Goal: Task Accomplishment & Management: Manage account settings

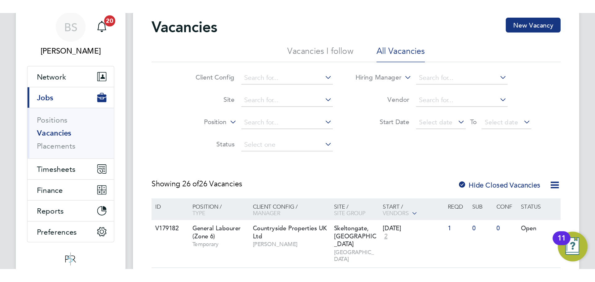
scroll to position [25, 0]
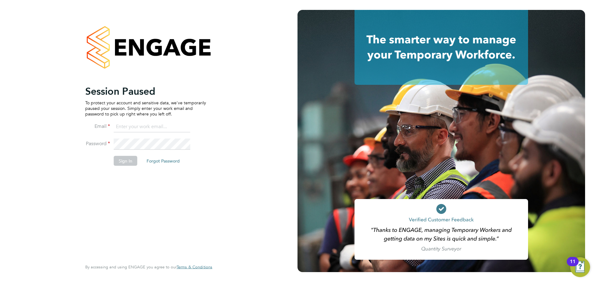
click at [172, 126] on input at bounding box center [152, 127] width 77 height 11
type input "seddon@psrsolutions.co.uk"
click at [119, 159] on button "Sign In" at bounding box center [126, 161] width 24 height 10
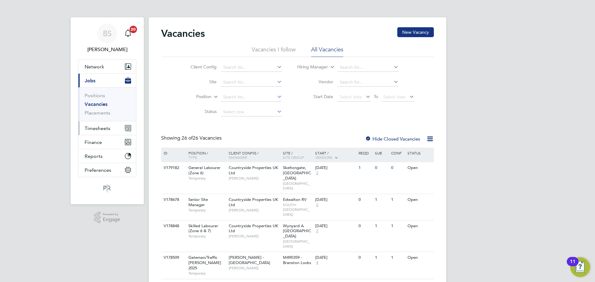
click at [97, 126] on span "Timesheets" at bounding box center [98, 129] width 26 height 6
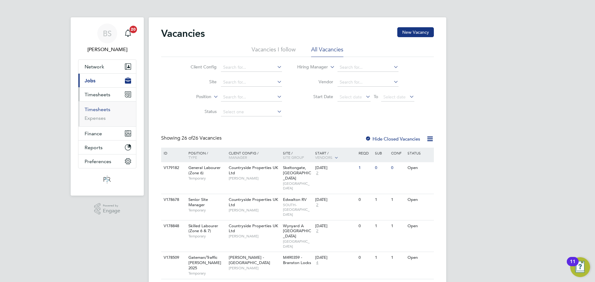
click at [100, 109] on link "Timesheets" at bounding box center [98, 110] width 26 height 6
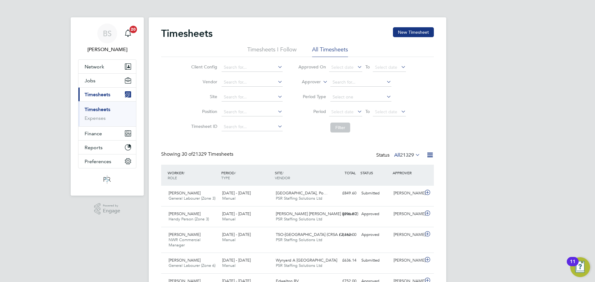
click at [408, 156] on span "21329" at bounding box center [407, 155] width 14 height 6
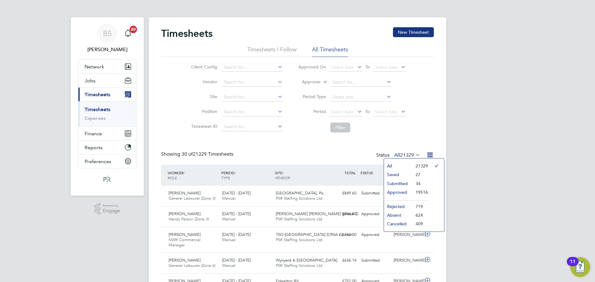
click at [400, 181] on li "Submitted" at bounding box center [398, 183] width 29 height 9
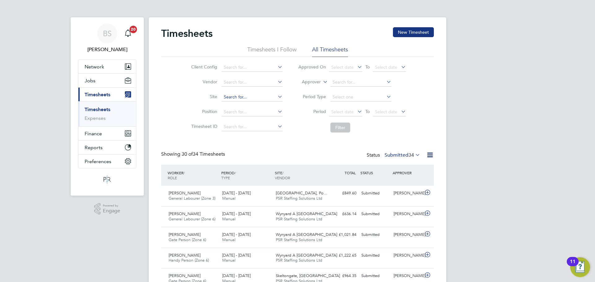
type input "A11 Spooner Row to Tuttles (100311)"
click at [277, 97] on icon at bounding box center [277, 96] width 0 height 9
click at [404, 156] on label "Submitted 34" at bounding box center [403, 155] width 36 height 6
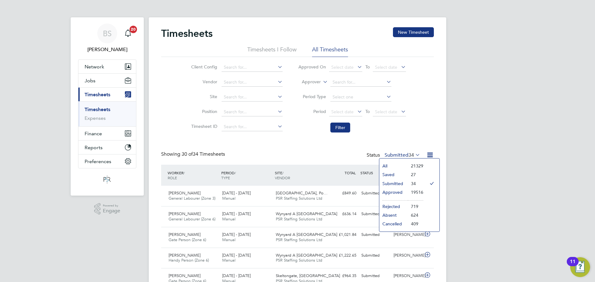
click at [398, 192] on li "Approved" at bounding box center [393, 192] width 29 height 9
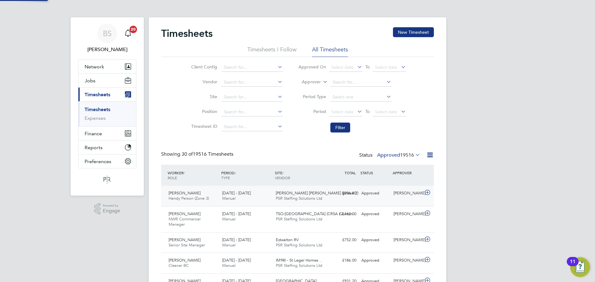
scroll to position [16, 54]
click at [241, 63] on input at bounding box center [252, 67] width 61 height 9
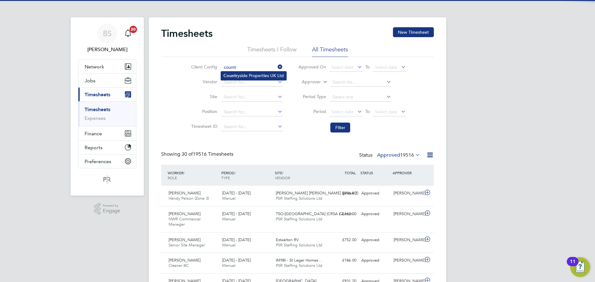
click at [263, 77] on li "Countr yside Properties UK Ltd" at bounding box center [253, 76] width 65 height 8
type input "Countryside Properties UK Ltd"
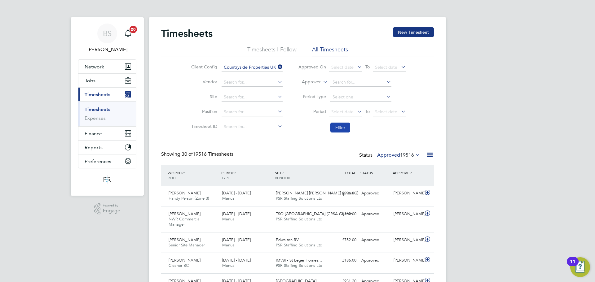
click at [340, 129] on button "Filter" at bounding box center [340, 128] width 20 height 10
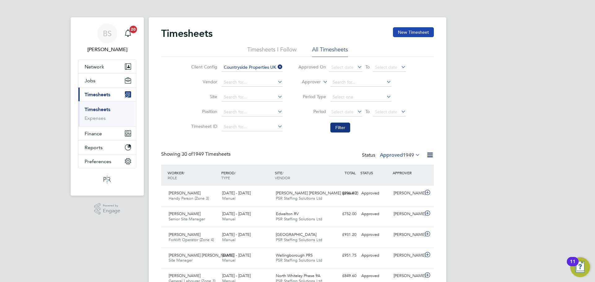
click at [418, 31] on button "New Timesheet" at bounding box center [413, 32] width 41 height 10
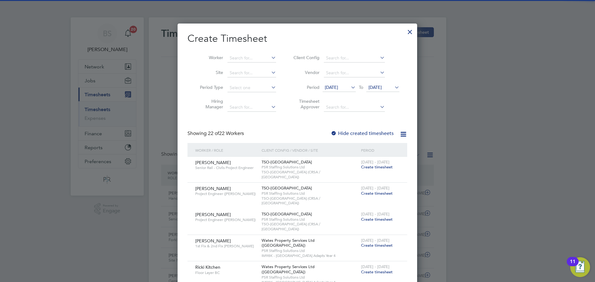
scroll to position [701, 240]
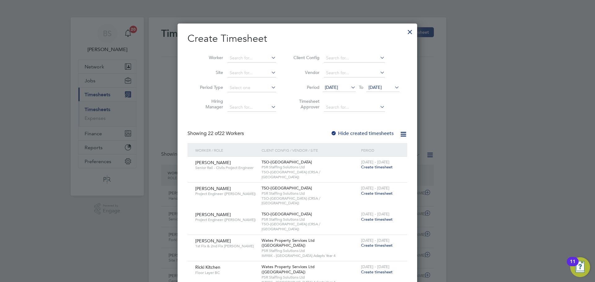
click at [338, 86] on span "[DATE]" at bounding box center [331, 88] width 13 height 6
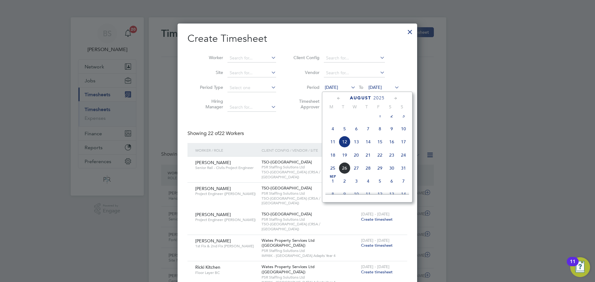
click at [334, 135] on span "4" at bounding box center [333, 129] width 12 height 12
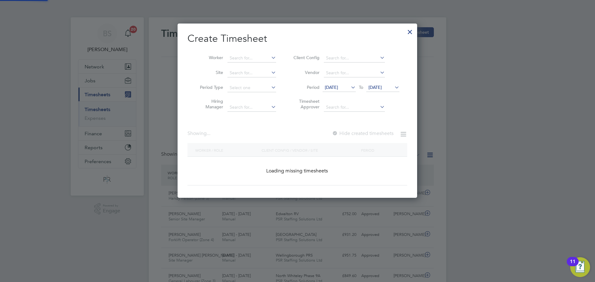
scroll to position [828, 240]
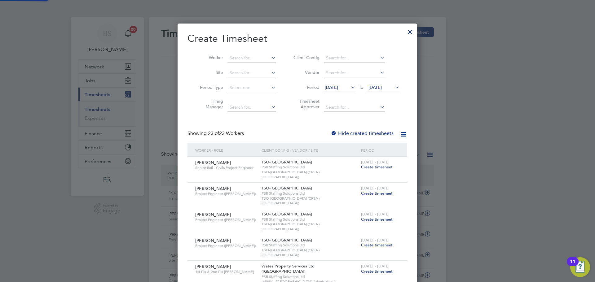
click at [390, 82] on li "Period 04 Aug 2025 To 19 Aug 2025" at bounding box center [345, 88] width 123 height 15
click at [395, 84] on div "04 Aug 2025 To 19 Aug 2025" at bounding box center [361, 88] width 77 height 9
click at [382, 86] on span "[DATE]" at bounding box center [375, 88] width 13 height 6
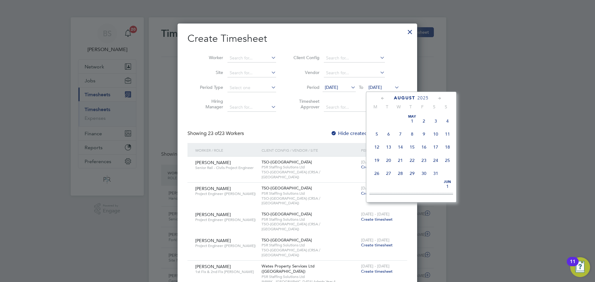
scroll to position [228, 0]
click at [448, 146] on span "24" at bounding box center [448, 142] width 12 height 12
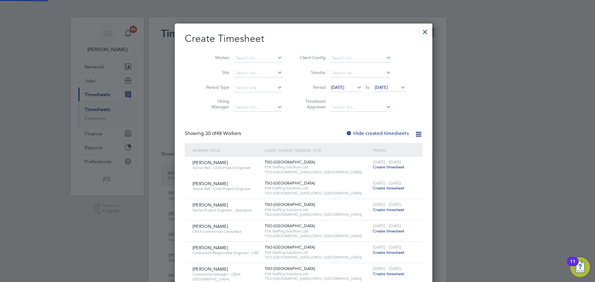
scroll to position [1066, 246]
click at [355, 134] on label "Hide created timesheets" at bounding box center [377, 134] width 63 height 6
click at [260, 58] on input at bounding box center [258, 58] width 49 height 9
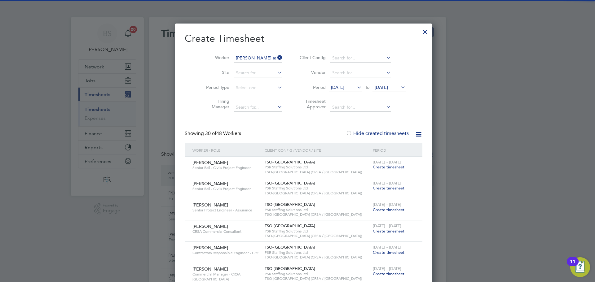
click at [252, 66] on li "David As hmore" at bounding box center [257, 66] width 60 height 8
type input "David Ashmore"
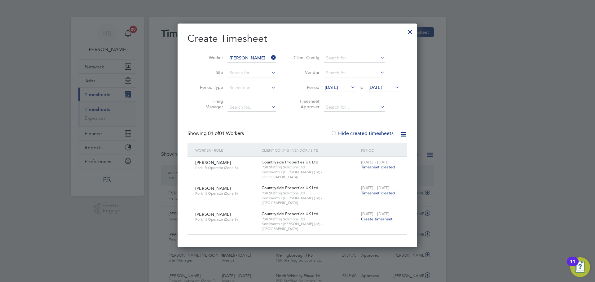
click at [368, 217] on span "Create timesheet" at bounding box center [377, 219] width 32 height 5
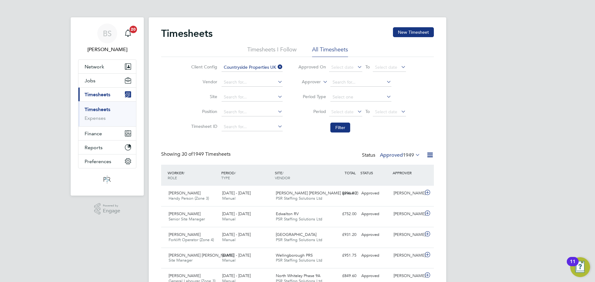
scroll to position [16, 54]
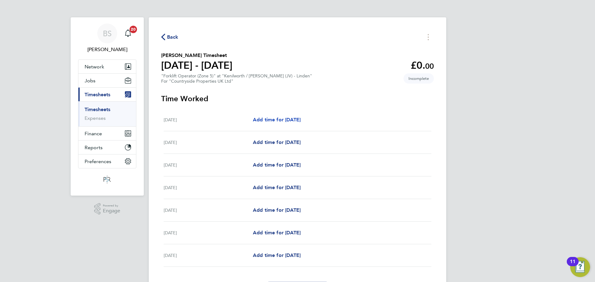
click at [270, 119] on span "Add time for [DATE]" at bounding box center [277, 120] width 48 height 6
select select "30"
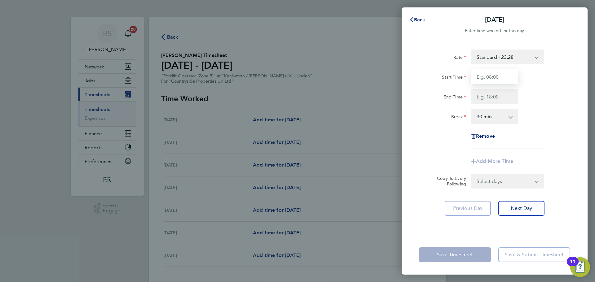
drag, startPoint x: 492, startPoint y: 76, endPoint x: 495, endPoint y: 78, distance: 3.5
click at [492, 76] on input "Start Time" at bounding box center [494, 76] width 47 height 15
type input "07:30"
click at [495, 96] on input "End Time" at bounding box center [494, 96] width 47 height 15
type input "17:00"
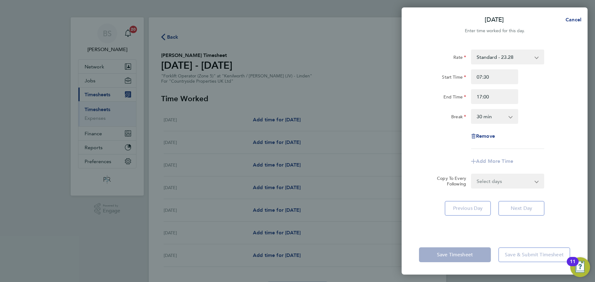
click at [508, 184] on select "Select days Day Weekday (Mon-Fri) Weekend (Sat-Sun) [DATE] [DATE] [DATE] [DATE]…" at bounding box center [504, 182] width 65 height 14
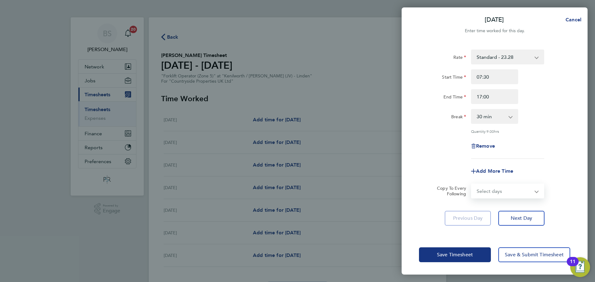
select select "DAY"
click at [472, 184] on select "Select days Day Weekday (Mon-Fri) Weekend (Sat-Sun) [DATE] [DATE] [DATE] [DATE]…" at bounding box center [504, 191] width 65 height 14
select select "[DATE]"
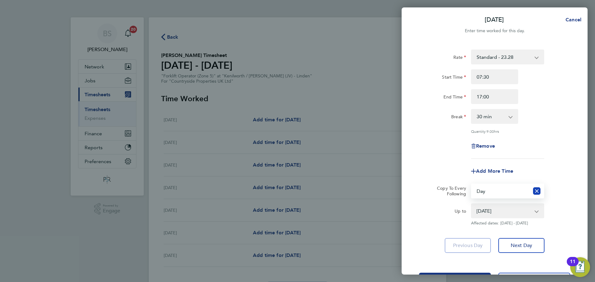
click at [540, 189] on icon "Reset selection" at bounding box center [536, 191] width 7 height 7
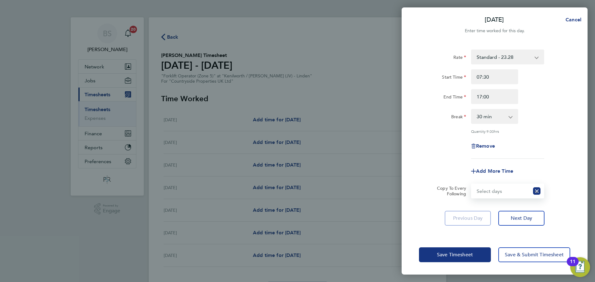
click at [517, 191] on select "Select days Day Weekday (Mon-Fri) Weekend (Sat-Sun) [DATE] [DATE] [DATE] [DATE]…" at bounding box center [501, 191] width 58 height 14
select select "WEEKDAY"
click at [472, 184] on select "Select days Day Weekday (Mon-Fri) Weekend (Sat-Sun) [DATE] [DATE] [DATE] [DATE]…" at bounding box center [504, 191] width 65 height 14
select select "[DATE]"
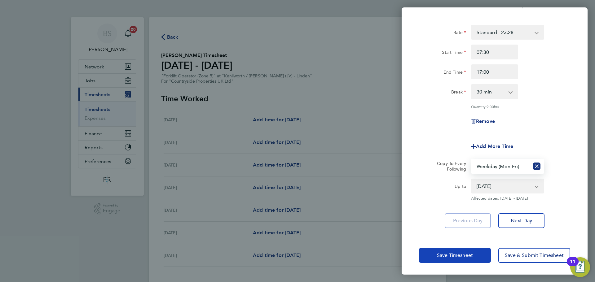
drag, startPoint x: 439, startPoint y: 245, endPoint x: 442, endPoint y: 250, distance: 5.0
click at [440, 246] on div "Save Timesheet Save & Submit Timesheet" at bounding box center [495, 256] width 186 height 40
click at [442, 251] on button "Save Timesheet" at bounding box center [455, 255] width 72 height 15
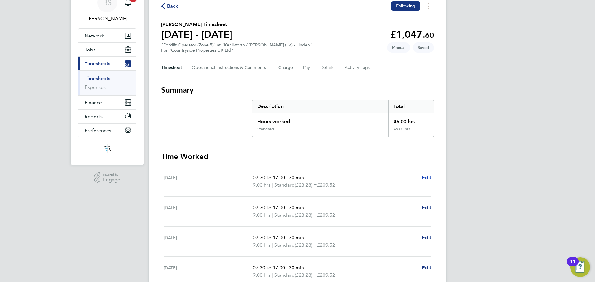
click at [429, 179] on span "Edit" at bounding box center [427, 178] width 10 height 6
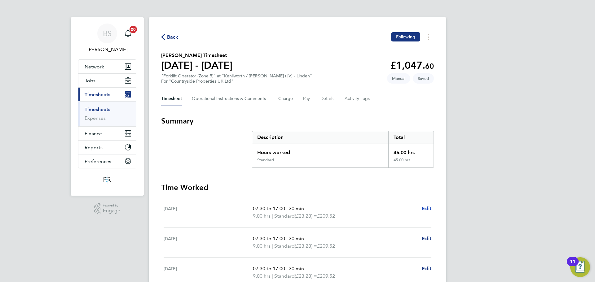
select select "30"
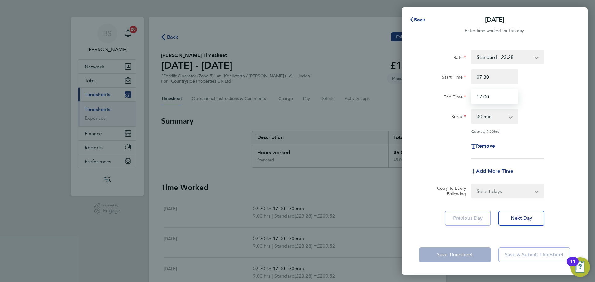
click at [491, 95] on input "17:00" at bounding box center [494, 96] width 47 height 15
drag, startPoint x: 493, startPoint y: 99, endPoint x: 484, endPoint y: 99, distance: 8.7
click at [484, 99] on input "17:00" at bounding box center [494, 96] width 47 height 15
type input "17:30"
click at [448, 151] on div "Remove" at bounding box center [495, 146] width 156 height 15
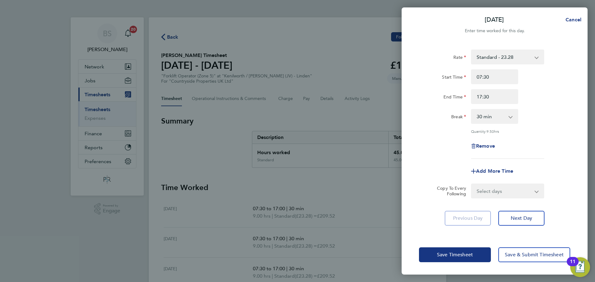
click at [484, 191] on select "Select days Day Weekday (Mon-Fri) Weekend (Sat-Sun) [DATE] [DATE] [DATE] [DATE]…" at bounding box center [504, 191] width 65 height 14
select select "WEEKDAY"
click at [472, 184] on select "Select days Day Weekday (Mon-Fri) Weekend (Sat-Sun) [DATE] [DATE] [DATE] [DATE]…" at bounding box center [504, 191] width 65 height 14
select select "[DATE]"
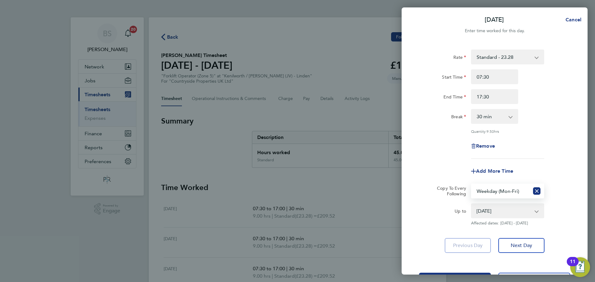
click at [432, 255] on div "Rate Standard - 23.28 Start Time 07:30 End Time 17:30 Break 0 min 15 min 30 min…" at bounding box center [495, 151] width 186 height 219
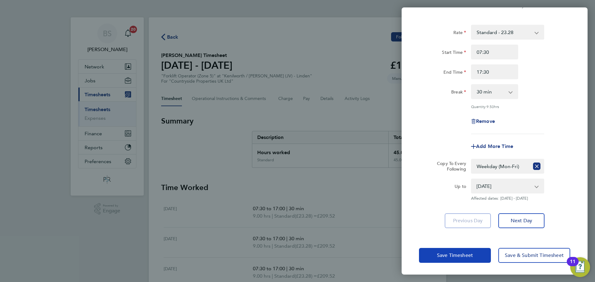
click at [447, 254] on span "Save Timesheet" at bounding box center [455, 256] width 36 height 6
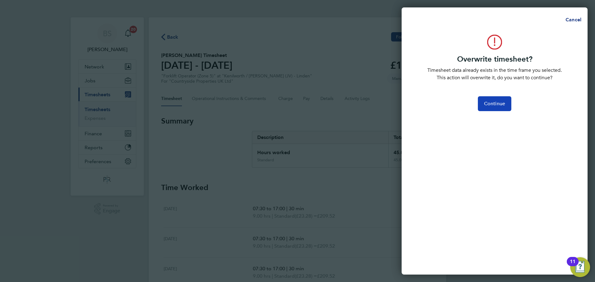
click at [489, 99] on button "Continue" at bounding box center [494, 103] width 33 height 15
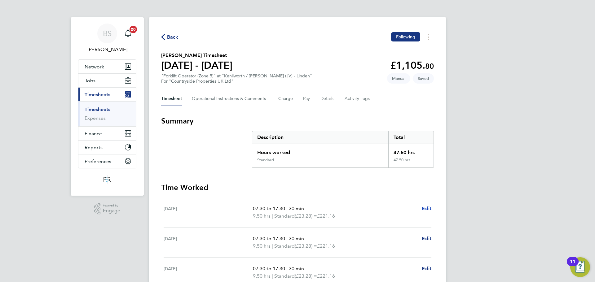
click at [424, 207] on span "Edit" at bounding box center [427, 209] width 10 height 6
select select "30"
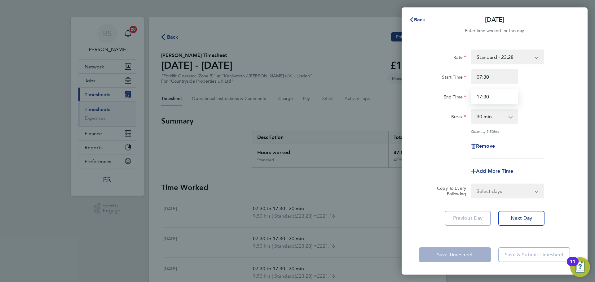
drag, startPoint x: 499, startPoint y: 94, endPoint x: 454, endPoint y: 94, distance: 45.3
click at [454, 94] on div "End Time 17:30" at bounding box center [495, 96] width 156 height 15
type input "18:00"
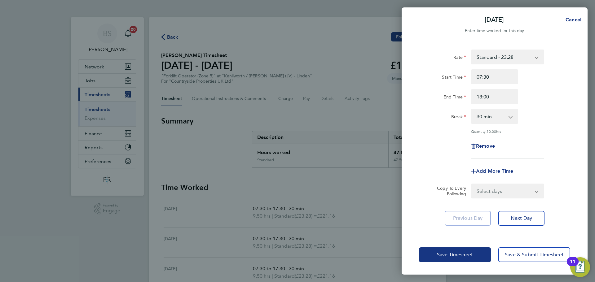
click at [546, 138] on div "Rate Standard - 23.28 Start Time 07:30 End Time 18:00 Break 0 min 15 min 30 min…" at bounding box center [494, 104] width 151 height 109
drag, startPoint x: 514, startPoint y: 187, endPoint x: 516, endPoint y: 191, distance: 4.0
click at [515, 189] on select "Select days Day Weekday (Mon-Fri) Weekend (Sat-Sun) [DATE] [DATE] [DATE] [DATE]…" at bounding box center [504, 191] width 65 height 14
select select "WEEKDAY"
click at [472, 184] on select "Select days Day Weekday (Mon-Fri) Weekend (Sat-Sun) [DATE] [DATE] [DATE] [DATE]…" at bounding box center [504, 191] width 65 height 14
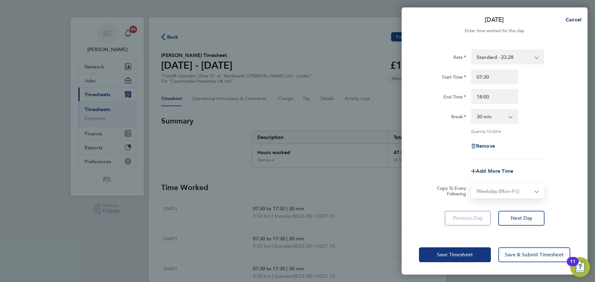
select select "[DATE]"
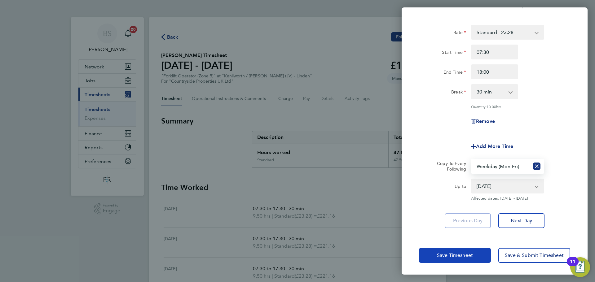
click at [448, 257] on span "Save Timesheet" at bounding box center [455, 256] width 36 height 6
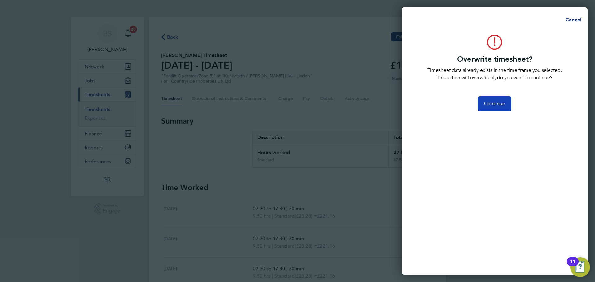
click at [501, 103] on span "Continue" at bounding box center [494, 104] width 21 height 6
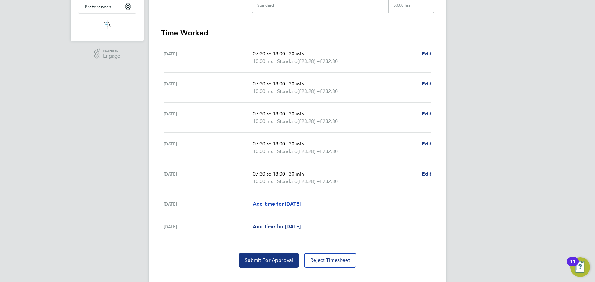
click at [285, 204] on span "Add time for [DATE]" at bounding box center [277, 204] width 48 height 6
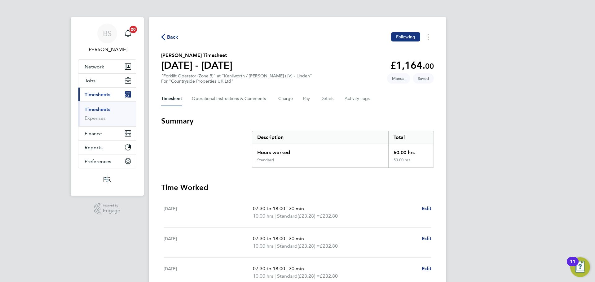
select select "30"
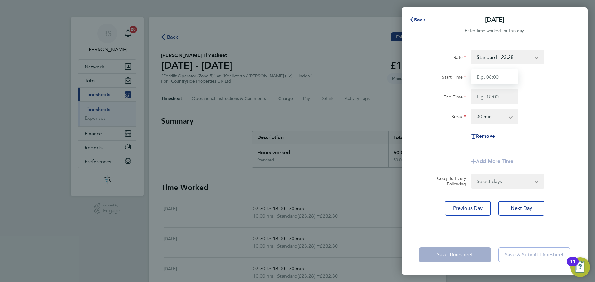
click at [494, 77] on input "Start Time" at bounding box center [494, 76] width 47 height 15
type input "07:30"
click at [497, 96] on input "End Time" at bounding box center [494, 96] width 47 height 15
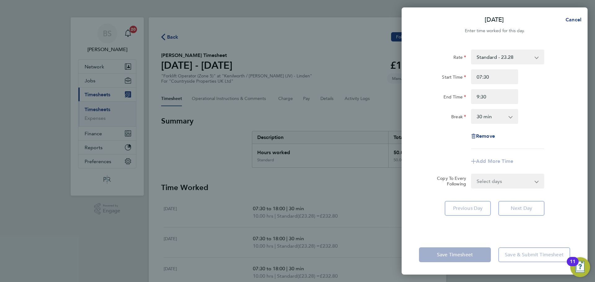
type input "09:30"
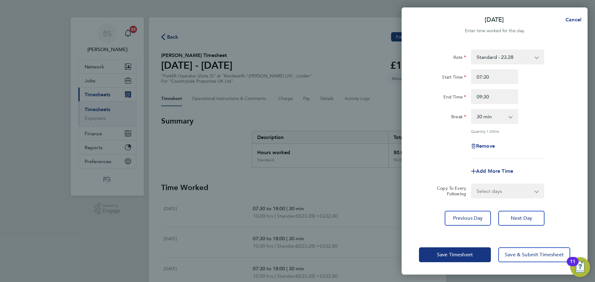
click at [531, 131] on div "Rate Standard - 23.28 Start Time 07:30 End Time 09:30 Break 0 min 15 min 30 min…" at bounding box center [494, 104] width 151 height 109
click at [503, 117] on select "0 min 15 min 30 min 45 min 60 min 75 min 90 min" at bounding box center [491, 117] width 38 height 14
select select "0"
click at [472, 110] on select "0 min 15 min 30 min 45 min 60 min 75 min 90 min" at bounding box center [491, 117] width 38 height 14
click at [441, 141] on div "Remove" at bounding box center [495, 146] width 156 height 15
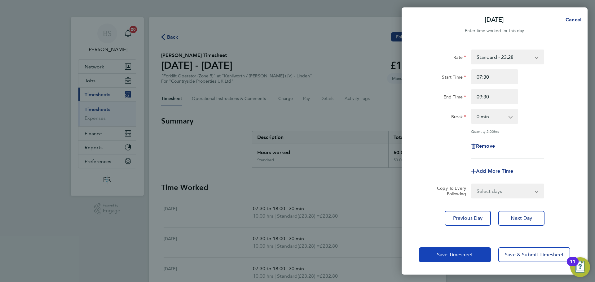
click at [447, 256] on span "Save Timesheet" at bounding box center [455, 255] width 36 height 6
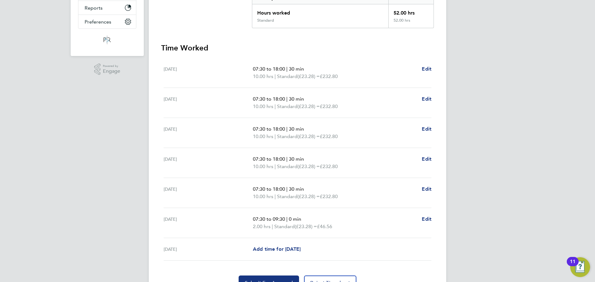
scroll to position [173, 0]
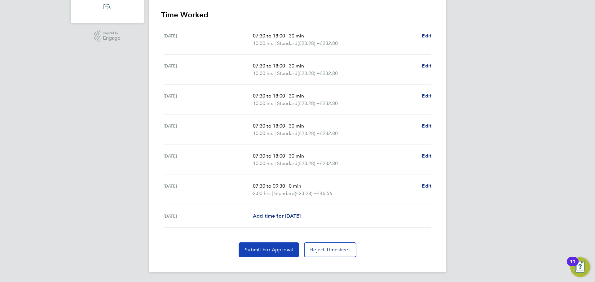
drag, startPoint x: 281, startPoint y: 250, endPoint x: 275, endPoint y: 235, distance: 16.0
click at [281, 250] on span "Submit For Approval" at bounding box center [269, 250] width 48 height 6
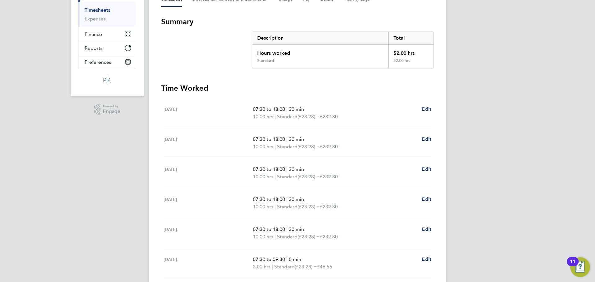
scroll to position [0, 0]
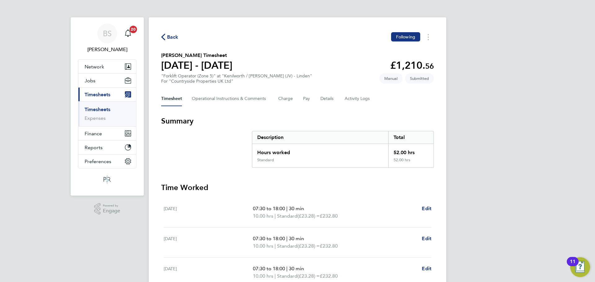
click at [169, 38] on span "Back" at bounding box center [172, 36] width 11 height 7
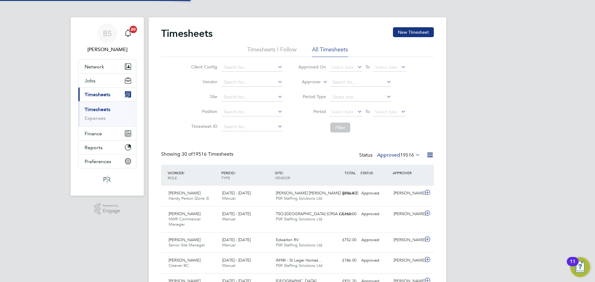
scroll to position [16, 54]
click at [412, 34] on button "New Timesheet" at bounding box center [413, 32] width 41 height 10
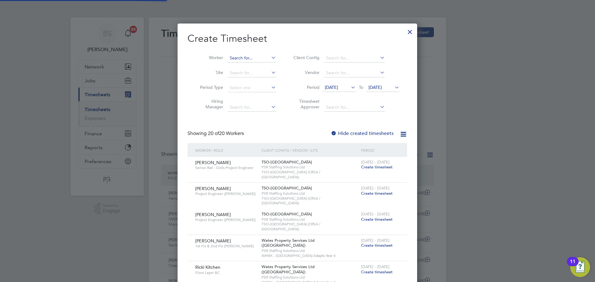
click at [259, 61] on input at bounding box center [252, 58] width 49 height 9
click at [258, 63] on li "Beka Bakari" at bounding box center [251, 66] width 49 height 8
type input "Beka Bakari"
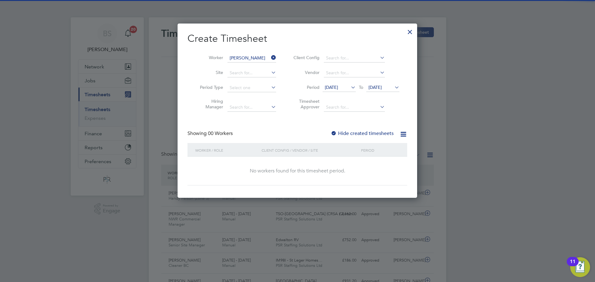
click at [342, 91] on span "[DATE]" at bounding box center [339, 88] width 33 height 8
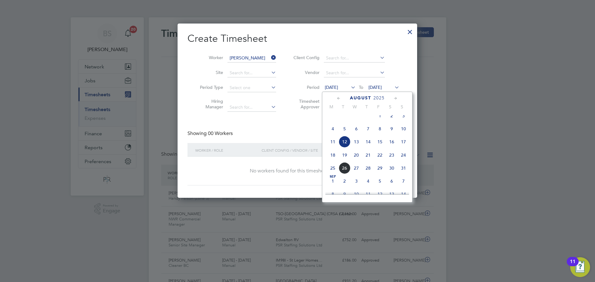
click at [330, 161] on span "18" at bounding box center [333, 155] width 12 height 12
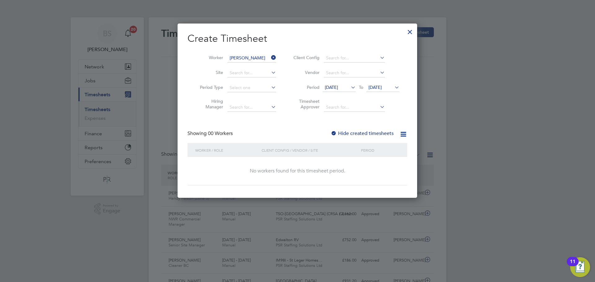
click at [382, 86] on span "[DATE]" at bounding box center [375, 88] width 13 height 6
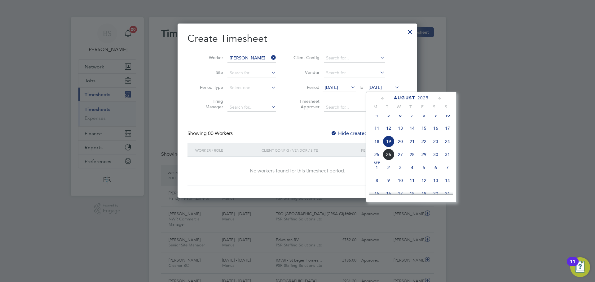
click at [447, 147] on span "24" at bounding box center [448, 142] width 12 height 12
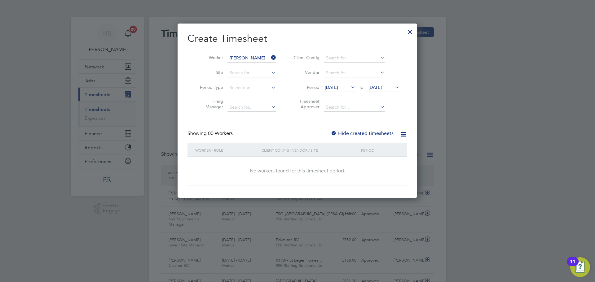
click at [359, 133] on label "Hide created timesheets" at bounding box center [362, 134] width 63 height 6
click at [338, 87] on span "[DATE]" at bounding box center [331, 88] width 13 height 6
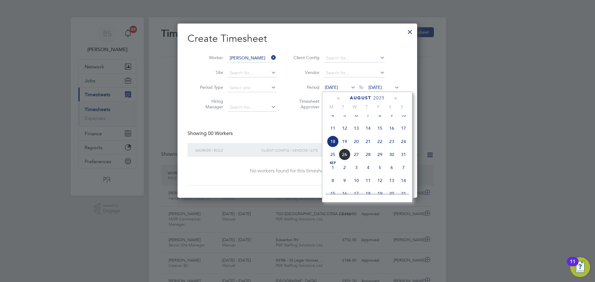
click at [292, 117] on div "Create Timesheet Worker Beka Bakari Site Period Type Hiring Manager Client Conf…" at bounding box center [298, 108] width 220 height 153
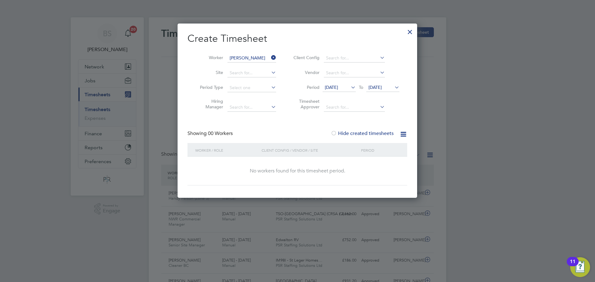
click at [307, 171] on div "No workers found for this timesheet period." at bounding box center [297, 171] width 207 height 7
click at [336, 135] on div at bounding box center [334, 134] width 6 height 6
drag, startPoint x: 407, startPoint y: 31, endPoint x: 99, endPoint y: 129, distance: 324.0
click at [408, 31] on div at bounding box center [410, 30] width 11 height 11
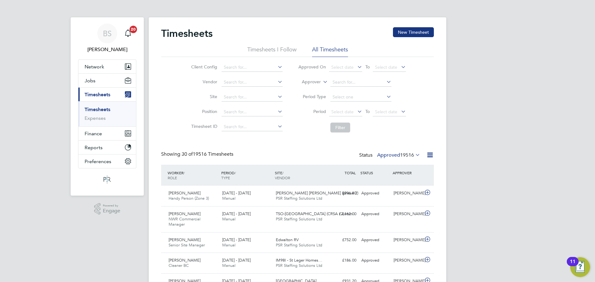
click at [316, 84] on label "Approver" at bounding box center [307, 82] width 28 height 6
click at [232, 94] on input at bounding box center [252, 97] width 61 height 9
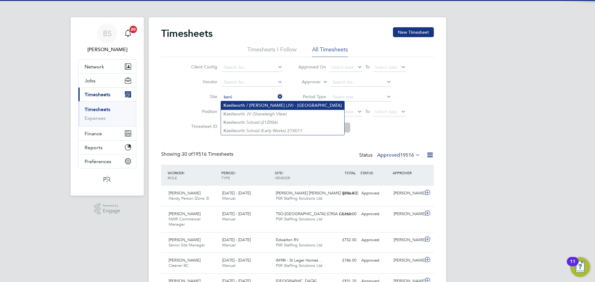
click at [259, 107] on li "Keni lworth / Stoneleigh (JV) - Linden" at bounding box center [282, 105] width 123 height 8
type input "Kenilworth / [PERSON_NAME] (JV) - [GEOGRAPHIC_DATA]"
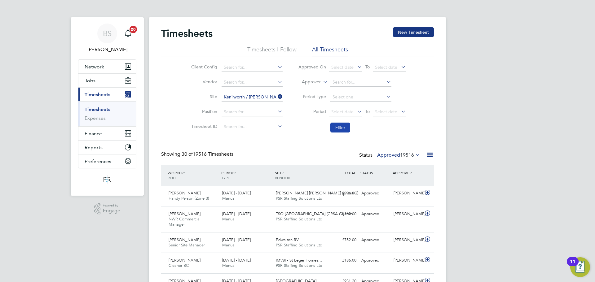
click at [335, 129] on button "Filter" at bounding box center [340, 128] width 20 height 10
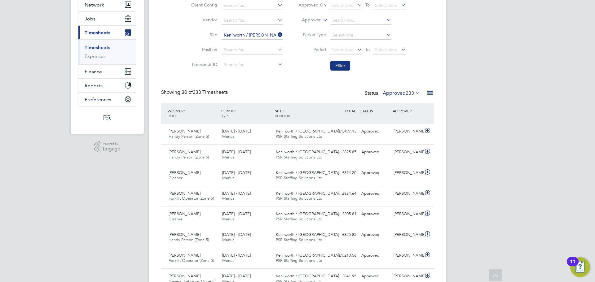
click at [396, 93] on label "Approved 233" at bounding box center [402, 93] width 38 height 6
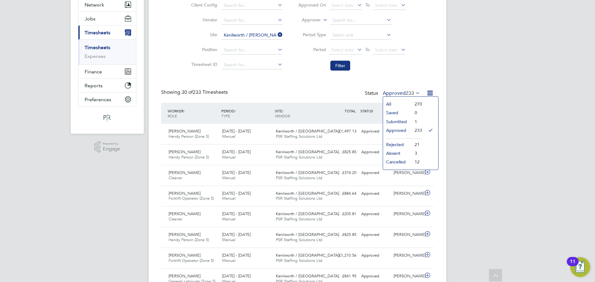
click at [400, 120] on li "Submitted" at bounding box center [397, 121] width 29 height 9
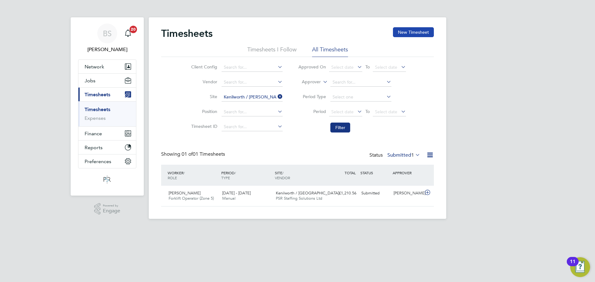
click at [411, 31] on button "New Timesheet" at bounding box center [413, 32] width 41 height 10
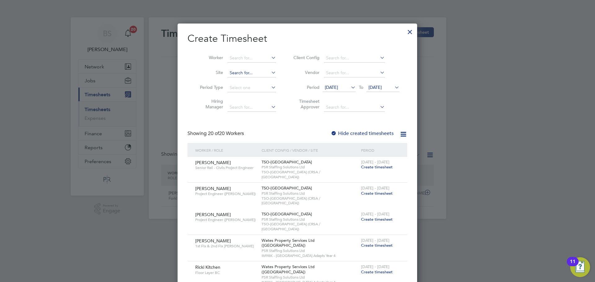
click at [256, 72] on input at bounding box center [252, 73] width 49 height 9
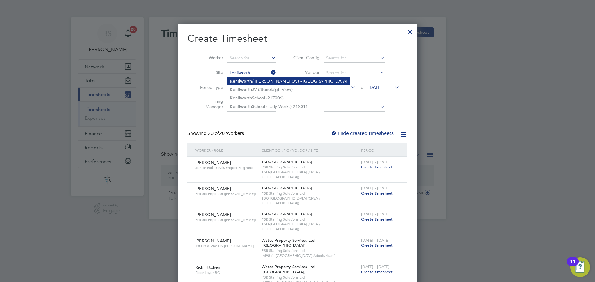
click at [269, 81] on li "Kenilworth / Stoneleigh (JV) - Linden" at bounding box center [288, 81] width 123 height 8
type input "Kenilworth / [PERSON_NAME] (JV) - [GEOGRAPHIC_DATA]"
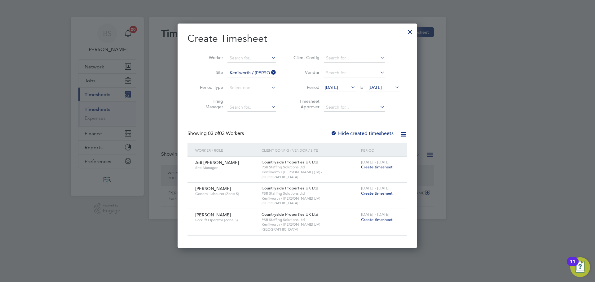
click at [381, 191] on span "Create timesheet" at bounding box center [377, 193] width 32 height 5
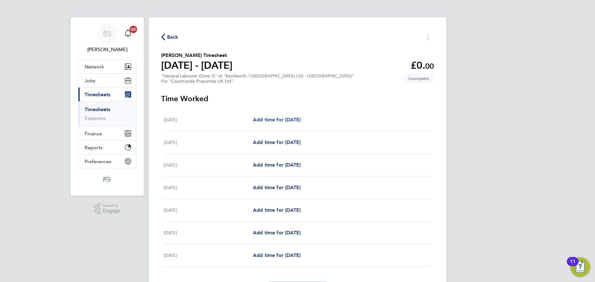
click at [269, 120] on span "Add time for [DATE]" at bounding box center [277, 120] width 48 height 6
select select "30"
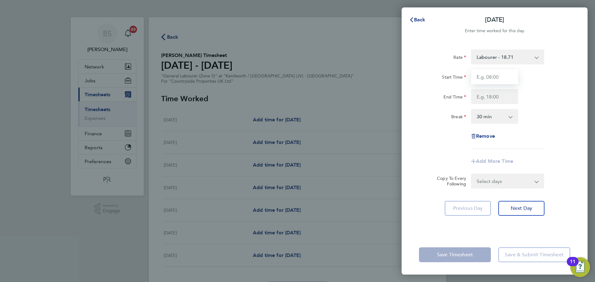
click at [508, 78] on input "Start Time" at bounding box center [494, 76] width 47 height 15
type input "07:30"
click at [491, 96] on input "End Time" at bounding box center [494, 96] width 47 height 15
type input "17:00"
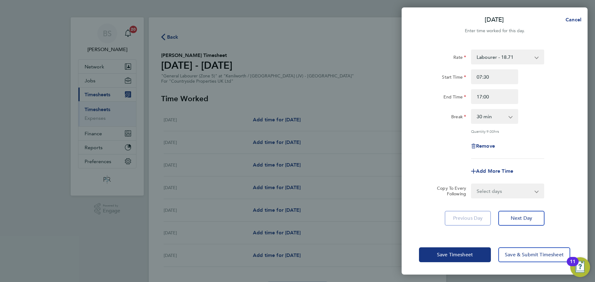
click at [409, 124] on div "Rate Labourer - 18.71 Start Time 07:30 End Time 17:00 Break 0 min 15 min 30 min…" at bounding box center [495, 138] width 186 height 193
drag, startPoint x: 495, startPoint y: 193, endPoint x: 503, endPoint y: 196, distance: 8.2
click at [495, 193] on select "Select days Day Weekday (Mon-Fri) Weekend (Sat-Sun) [DATE] [DATE] [DATE] [DATE]…" at bounding box center [504, 191] width 65 height 14
select select "WEEKDAY"
click at [472, 184] on select "Select days Day Weekday (Mon-Fri) Weekend (Sat-Sun) [DATE] [DATE] [DATE] [DATE]…" at bounding box center [504, 191] width 65 height 14
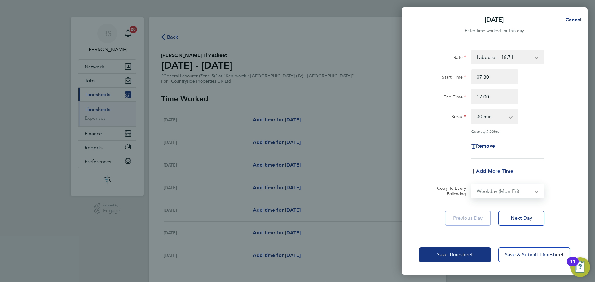
select select "[DATE]"
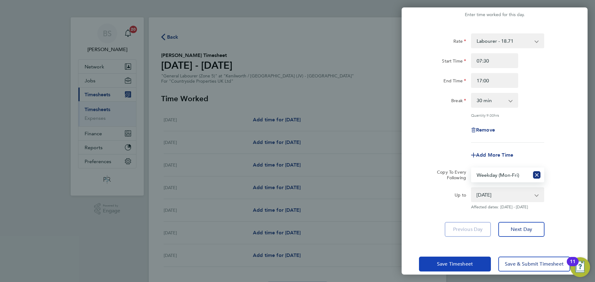
scroll to position [25, 0]
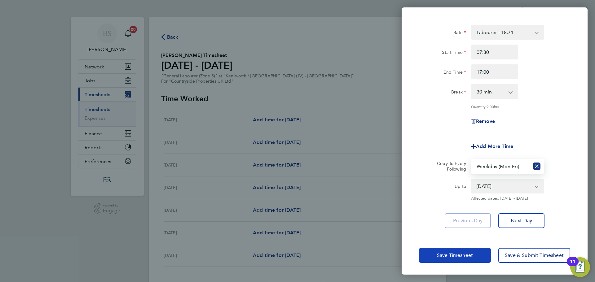
click at [443, 255] on span "Save Timesheet" at bounding box center [455, 256] width 36 height 6
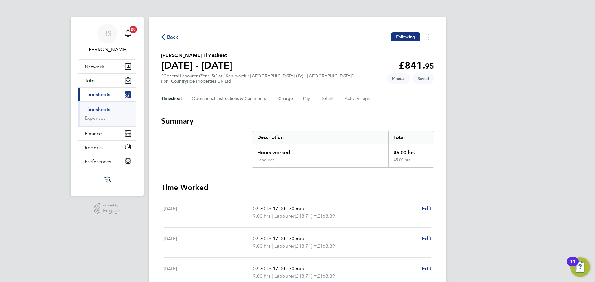
click at [96, 93] on span "Timesheets" at bounding box center [98, 95] width 26 height 6
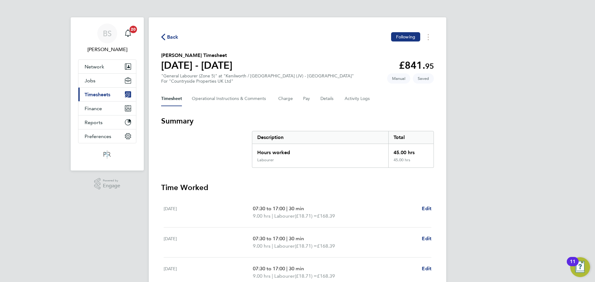
click at [99, 94] on span "Timesheets" at bounding box center [98, 95] width 26 height 6
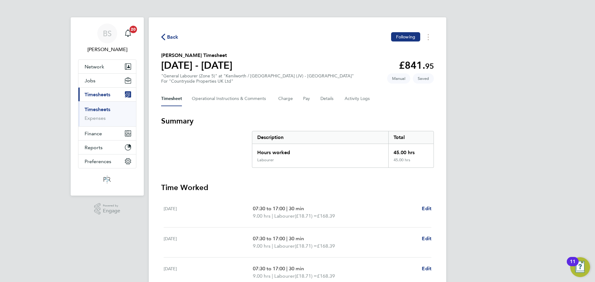
click at [166, 35] on span "Back" at bounding box center [169, 37] width 17 height 6
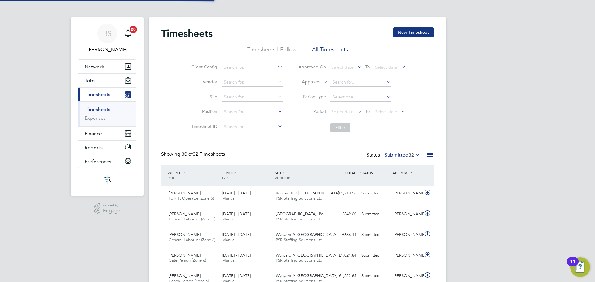
scroll to position [16, 54]
click at [320, 83] on label "Approver" at bounding box center [307, 82] width 28 height 6
click at [311, 90] on li "Worker" at bounding box center [305, 89] width 31 height 8
click at [350, 83] on input at bounding box center [360, 82] width 61 height 9
click at [349, 91] on li "Bek a Bakari" at bounding box center [361, 90] width 62 height 8
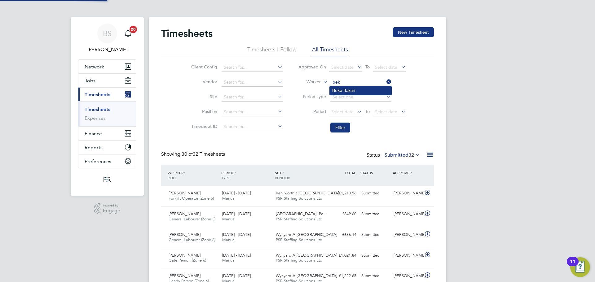
type input "Beka Bakari"
click at [345, 126] on button "Filter" at bounding box center [340, 128] width 20 height 10
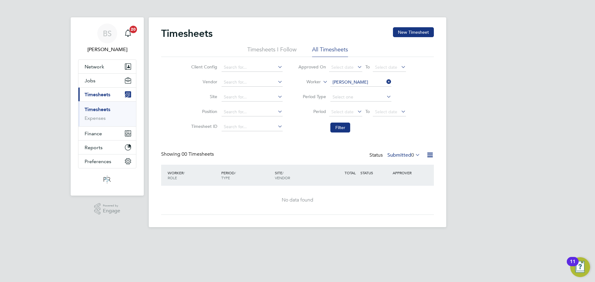
click at [395, 154] on label "Submitted 0" at bounding box center [403, 155] width 33 height 6
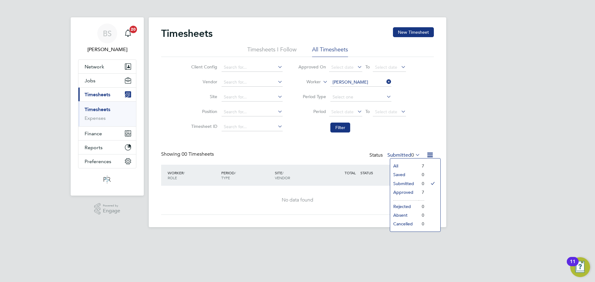
click at [409, 193] on li "Approved" at bounding box center [404, 192] width 29 height 9
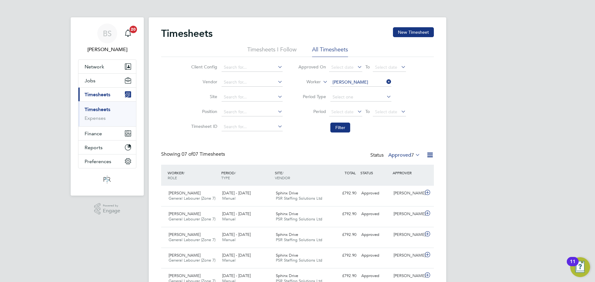
click at [408, 155] on label "Approved 7" at bounding box center [404, 155] width 32 height 6
click at [406, 185] on li "Submitted" at bounding box center [405, 183] width 29 height 9
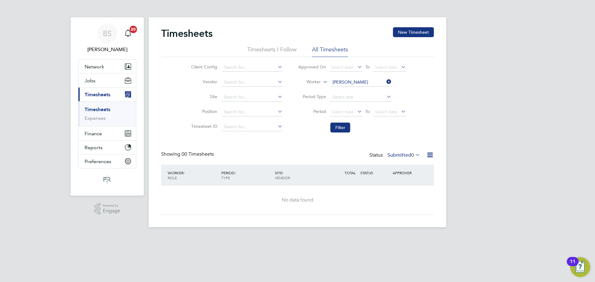
click at [408, 155] on label "Submitted 0" at bounding box center [403, 155] width 33 height 6
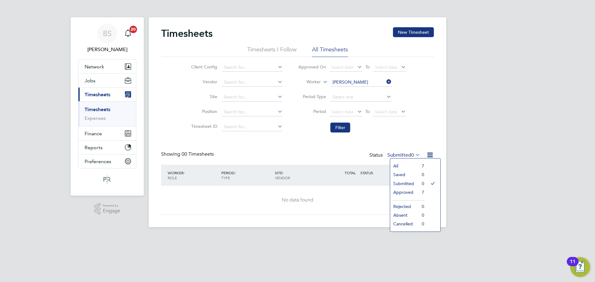
click at [409, 190] on li "Approved" at bounding box center [404, 192] width 29 height 9
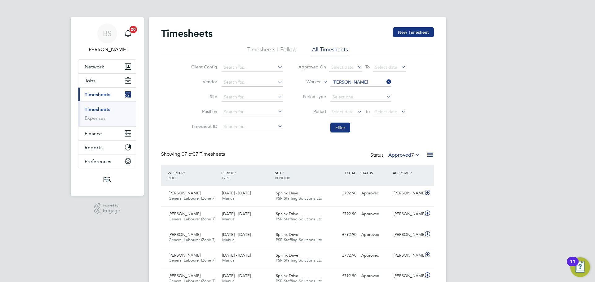
click at [385, 81] on icon at bounding box center [385, 81] width 0 height 9
click at [371, 83] on input at bounding box center [360, 82] width 61 height 9
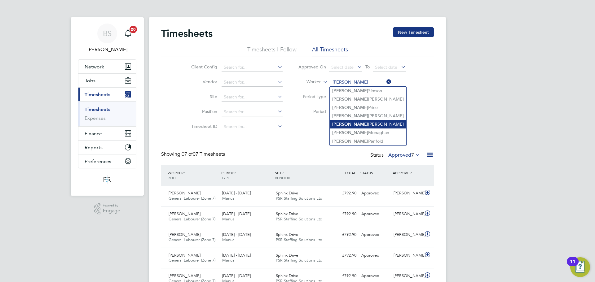
click at [365, 126] on li "Keith Bates" at bounding box center [368, 124] width 77 height 8
type input "[PERSON_NAME]"
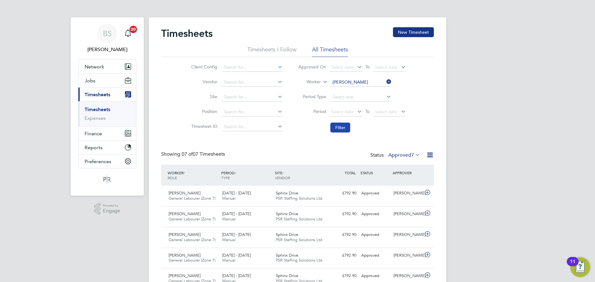
click at [344, 126] on button "Filter" at bounding box center [340, 128] width 20 height 10
click at [402, 157] on label "Approved 39" at bounding box center [403, 155] width 35 height 6
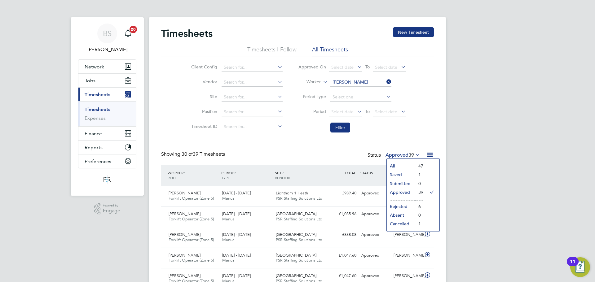
click at [406, 183] on li "Submitted" at bounding box center [401, 183] width 29 height 9
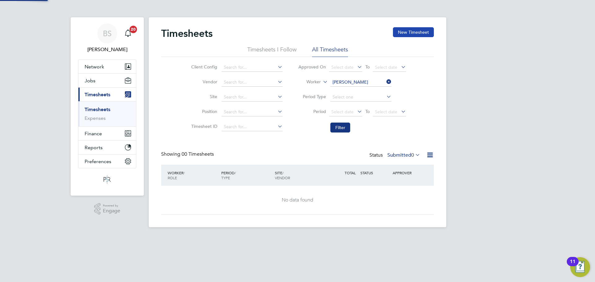
click at [425, 31] on button "New Timesheet" at bounding box center [413, 32] width 41 height 10
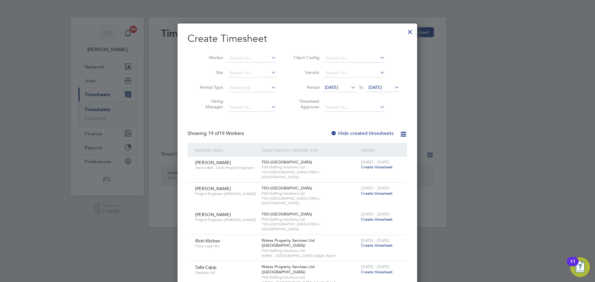
click at [338, 90] on span "[DATE]" at bounding box center [331, 88] width 13 height 6
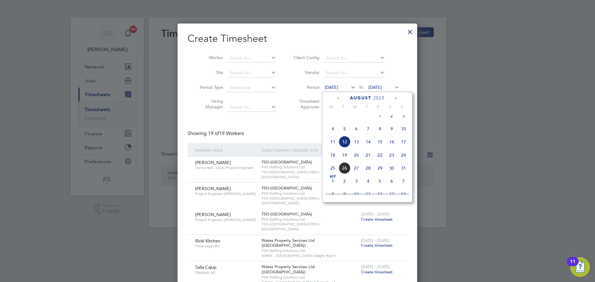
click at [334, 161] on span "18" at bounding box center [333, 155] width 12 height 12
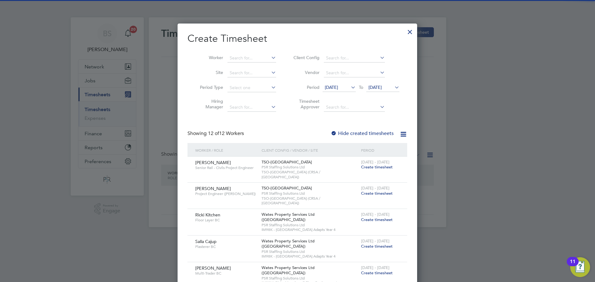
click at [382, 86] on span "[DATE]" at bounding box center [375, 88] width 13 height 6
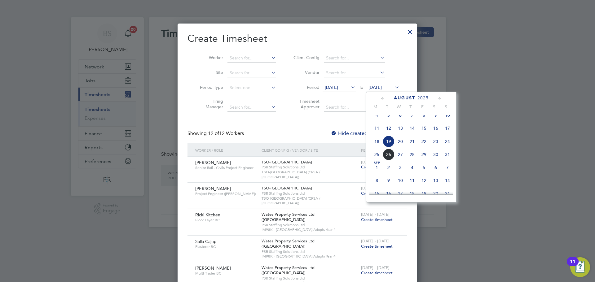
click at [446, 147] on span "24" at bounding box center [448, 142] width 12 height 12
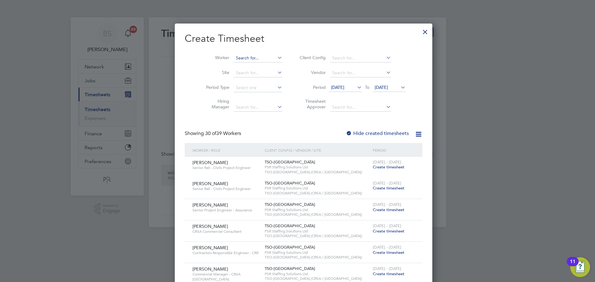
click at [240, 58] on input at bounding box center [258, 58] width 49 height 9
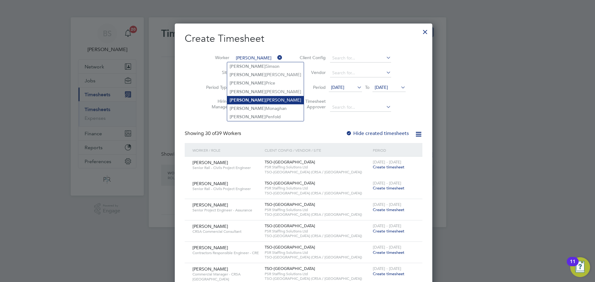
click at [248, 101] on li "Keith Bates" at bounding box center [265, 100] width 77 height 8
type input "[PERSON_NAME]"
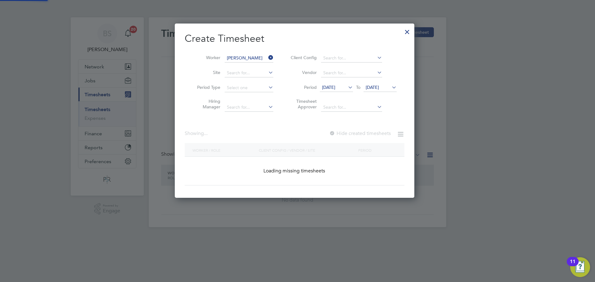
scroll to position [175, 240]
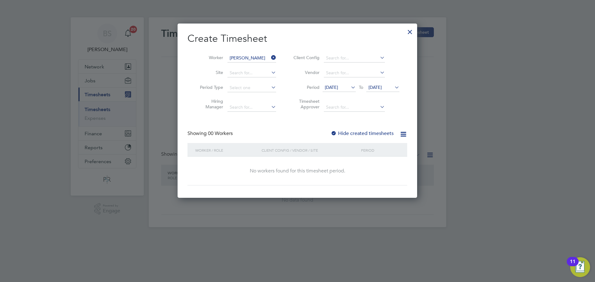
click at [376, 135] on label "Hide created timesheets" at bounding box center [362, 134] width 63 height 6
click at [241, 73] on input at bounding box center [252, 73] width 49 height 9
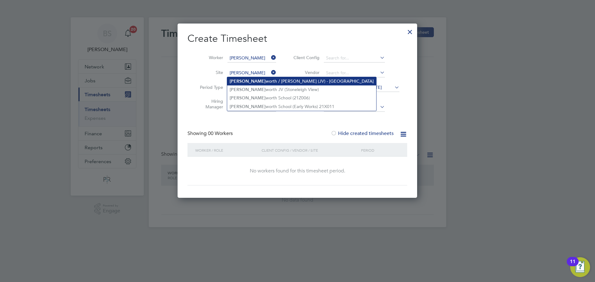
click at [269, 83] on li "Kenil worth / Stoneleigh (JV) - Linden" at bounding box center [301, 81] width 149 height 8
type input "Kenilworth / [PERSON_NAME] (JV) - [GEOGRAPHIC_DATA]"
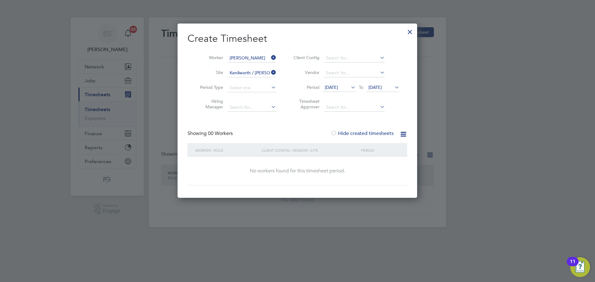
scroll to position [3, 3]
click at [338, 86] on span "[DATE]" at bounding box center [331, 88] width 13 height 6
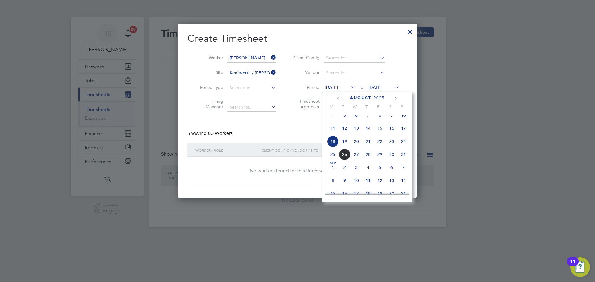
click at [334, 148] on span "18" at bounding box center [333, 142] width 12 height 12
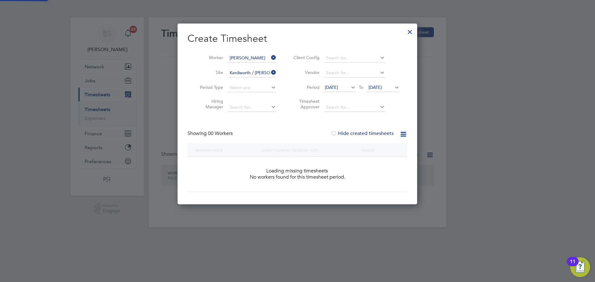
scroll to position [175, 240]
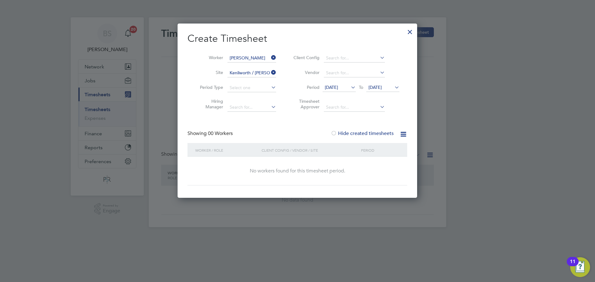
click at [412, 32] on div at bounding box center [410, 30] width 11 height 11
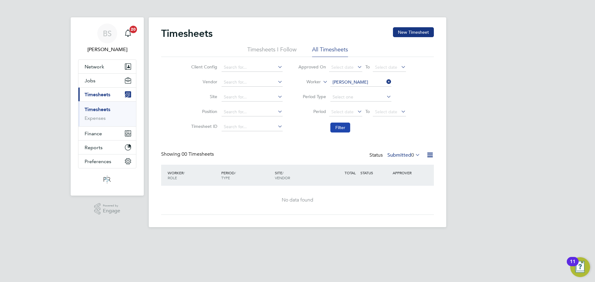
click at [340, 130] on button "Filter" at bounding box center [340, 128] width 20 height 10
click at [363, 79] on input at bounding box center [360, 82] width 61 height 9
click at [290, 149] on div "Timesheets New Timesheet Timesheets I Follow All Timesheets Client Config Vendo…" at bounding box center [297, 121] width 273 height 188
click at [344, 112] on span "Select date" at bounding box center [342, 112] width 22 height 6
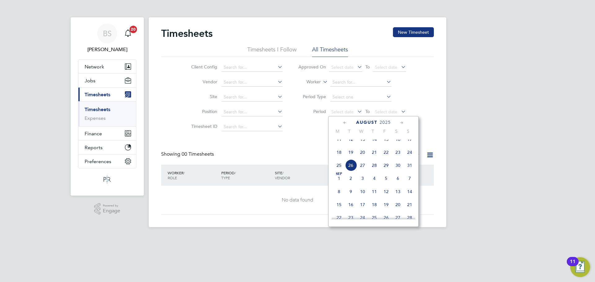
click at [339, 158] on span "18" at bounding box center [339, 153] width 12 height 12
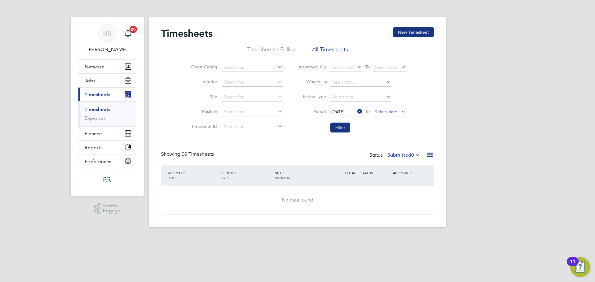
click at [377, 111] on span "Select date" at bounding box center [386, 112] width 22 height 6
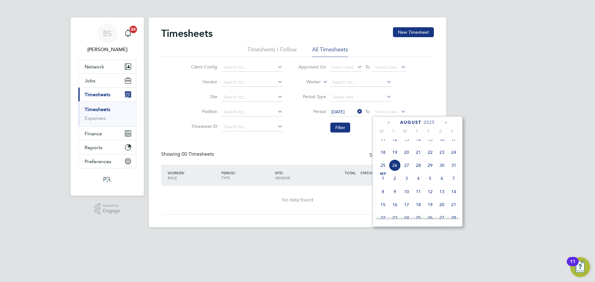
click at [454, 158] on span "24" at bounding box center [454, 153] width 12 height 12
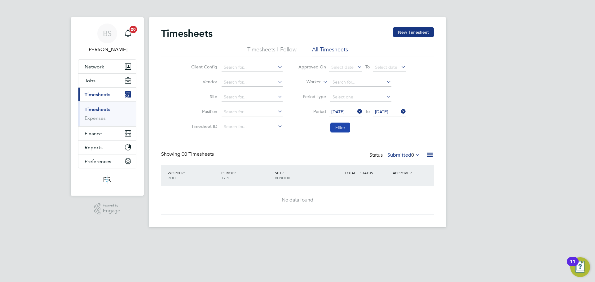
click at [344, 127] on button "Filter" at bounding box center [340, 128] width 20 height 10
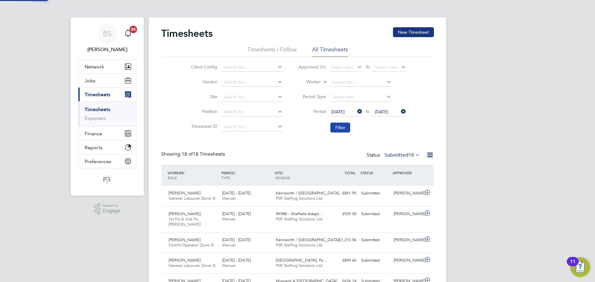
scroll to position [16, 54]
click at [313, 81] on label "Worker" at bounding box center [307, 82] width 28 height 6
click at [334, 81] on input at bounding box center [360, 82] width 61 height 9
click at [356, 122] on li "Keith Bates" at bounding box center [368, 124] width 77 height 8
type input "[PERSON_NAME]"
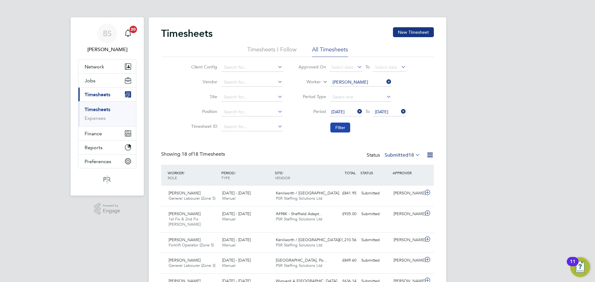
click at [345, 129] on button "Filter" at bounding box center [340, 128] width 20 height 10
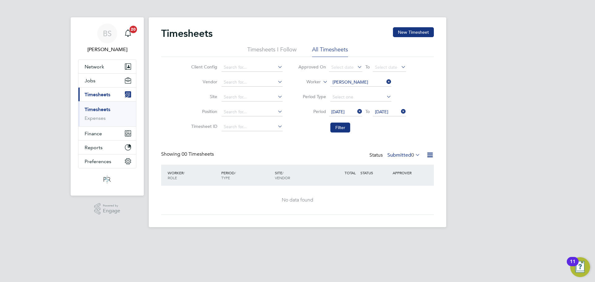
click at [407, 154] on label "Submitted 0" at bounding box center [403, 155] width 33 height 6
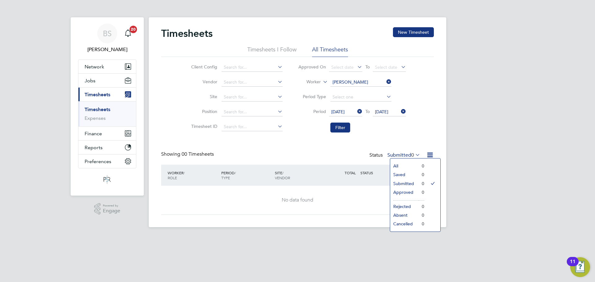
click at [385, 80] on icon at bounding box center [385, 81] width 0 height 9
click at [371, 85] on input at bounding box center [360, 82] width 61 height 9
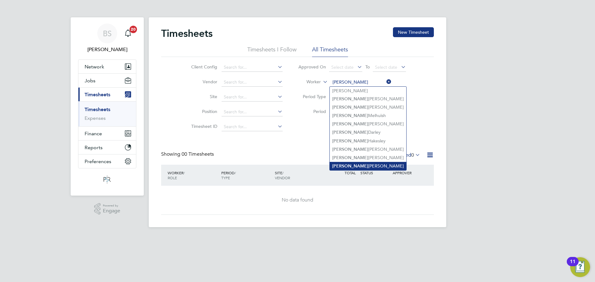
click at [362, 166] on li "[PERSON_NAME]" at bounding box center [368, 166] width 77 height 8
type input "[PERSON_NAME]"
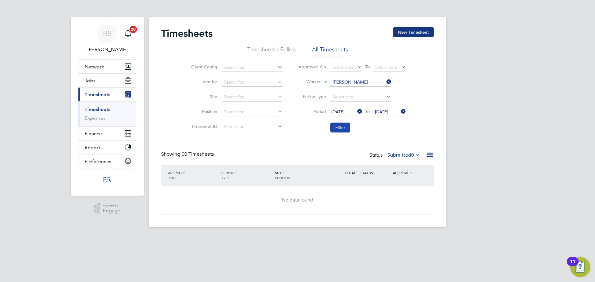
click at [347, 127] on button "Filter" at bounding box center [340, 128] width 20 height 10
click at [408, 157] on label "Submitted 0" at bounding box center [403, 155] width 33 height 6
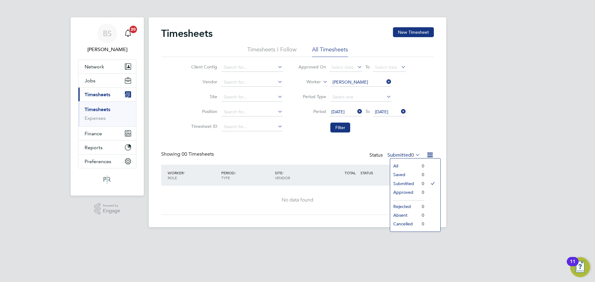
click at [415, 116] on div "Client Config Vendor Site Position Timesheet ID Approved On Select date To Sele…" at bounding box center [297, 96] width 273 height 79
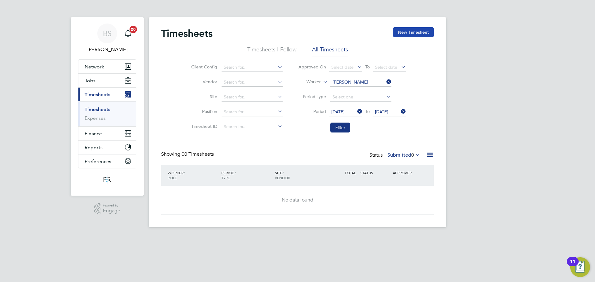
click at [418, 32] on button "New Timesheet" at bounding box center [413, 32] width 41 height 10
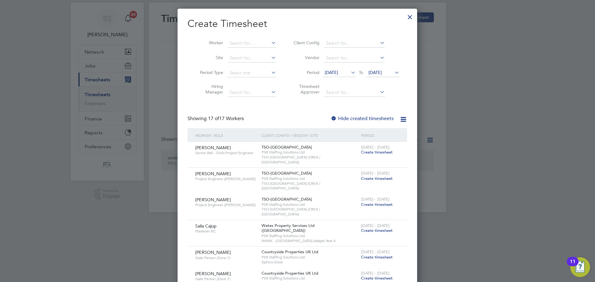
scroll to position [0, 0]
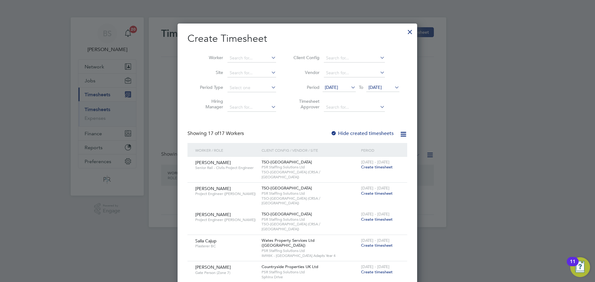
click at [338, 87] on span "[DATE]" at bounding box center [331, 88] width 13 height 6
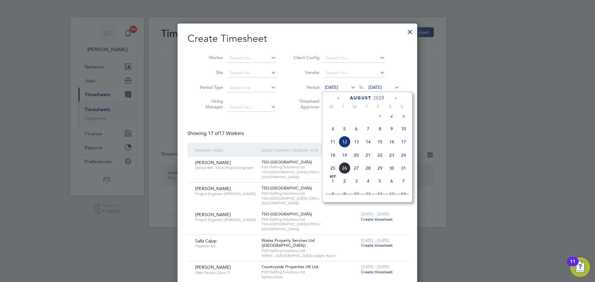
click at [331, 161] on span "18" at bounding box center [333, 155] width 12 height 12
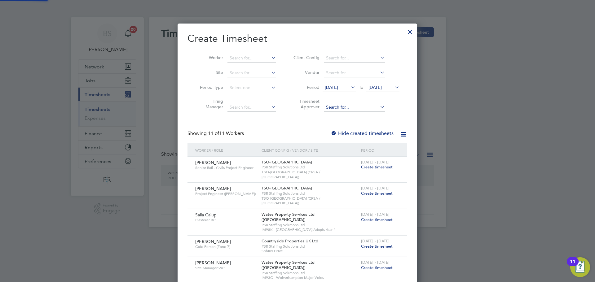
scroll to position [382, 240]
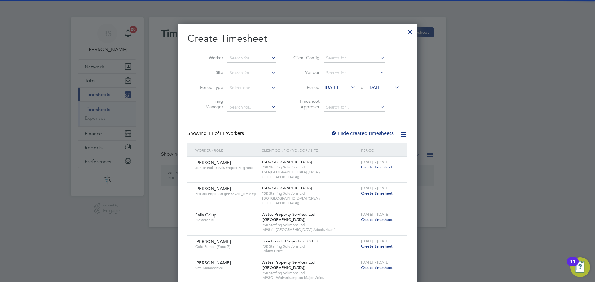
click at [382, 88] on span "[DATE]" at bounding box center [375, 88] width 13 height 6
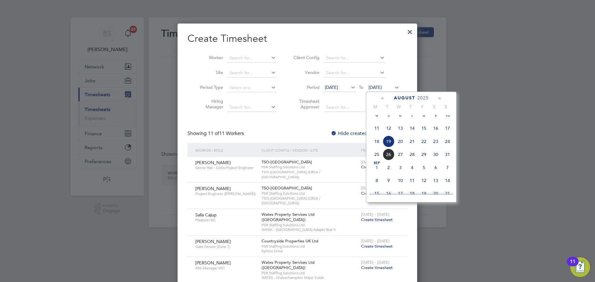
click at [446, 147] on span "24" at bounding box center [448, 142] width 12 height 12
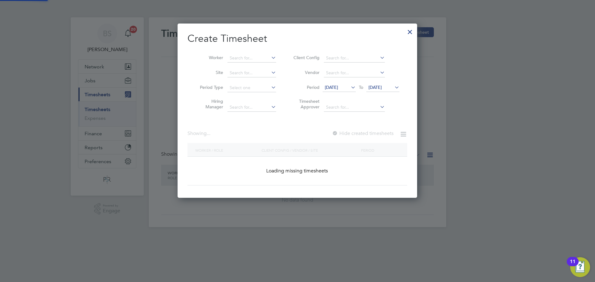
scroll to position [898, 246]
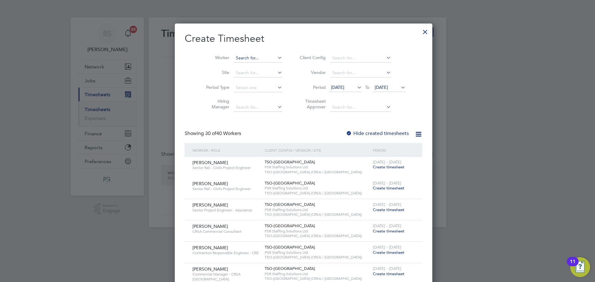
click at [241, 59] on input at bounding box center [258, 58] width 49 height 9
click at [263, 78] on li "Anne Marie Grant" at bounding box center [265, 75] width 77 height 8
type input "[PERSON_NAME]"
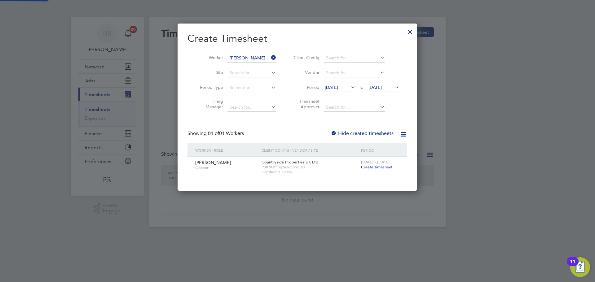
scroll to position [167, 240]
click at [380, 168] on span "Create timesheet" at bounding box center [377, 167] width 32 height 5
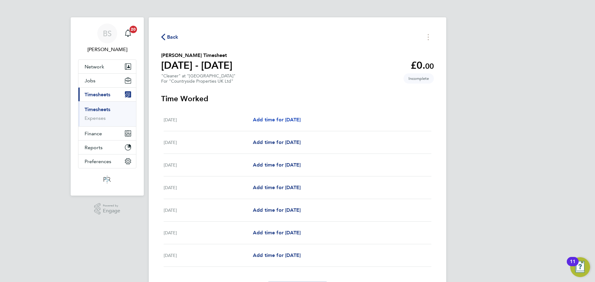
click at [275, 119] on span "Add time for [DATE]" at bounding box center [277, 120] width 48 height 6
select select "30"
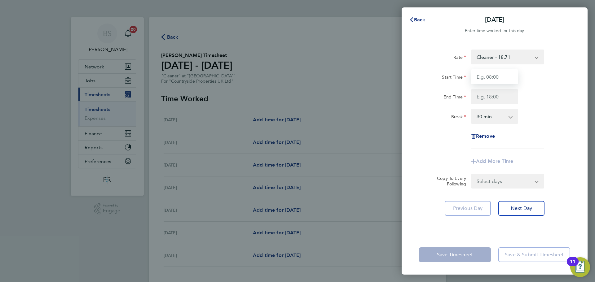
click at [507, 76] on input "Start Time" at bounding box center [494, 76] width 47 height 15
type input "08:00"
click at [503, 96] on input "End Time" at bounding box center [494, 96] width 47 height 15
type input "12:00"
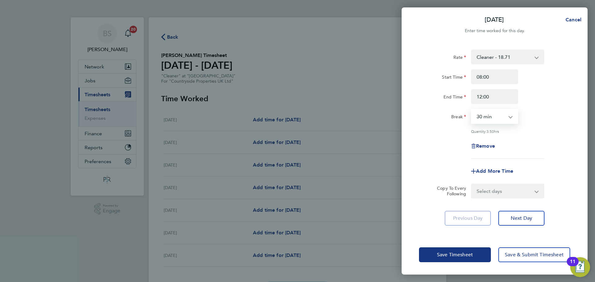
drag, startPoint x: 502, startPoint y: 118, endPoint x: 502, endPoint y: 123, distance: 5.0
click at [502, 118] on select "0 min 15 min 30 min 45 min 60 min 75 min 90 min" at bounding box center [491, 117] width 38 height 14
select select "0"
click at [472, 110] on select "0 min 15 min 30 min 45 min 60 min 75 min 90 min" at bounding box center [491, 117] width 38 height 14
click at [518, 187] on select "Select days Day Weekday (Mon-Fri) Weekend (Sat-Sun) [DATE] [DATE] [DATE] [DATE]…" at bounding box center [504, 191] width 65 height 14
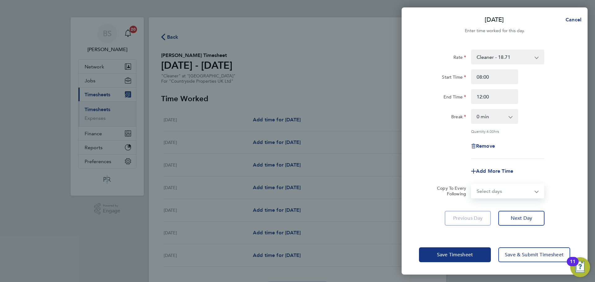
select select "WEEKDAY"
click at [472, 184] on select "Select days Day Weekday (Mon-Fri) Weekend (Sat-Sun) [DATE] [DATE] [DATE] [DATE]…" at bounding box center [504, 191] width 65 height 14
select select "[DATE]"
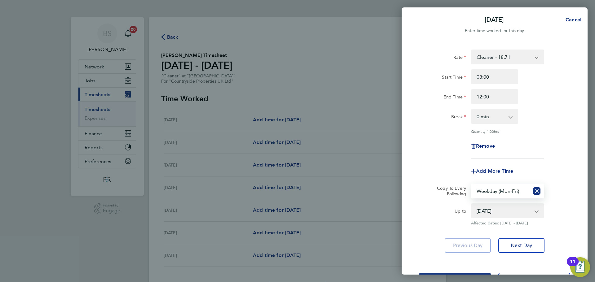
click at [427, 244] on div "Previous Day Next Day" at bounding box center [494, 245] width 151 height 15
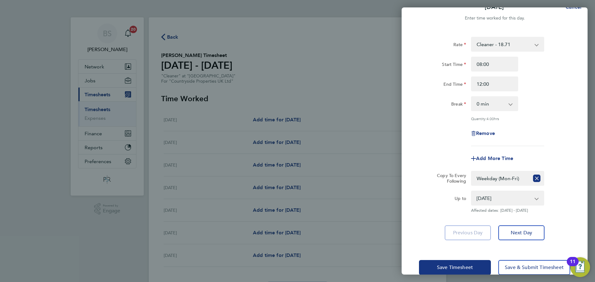
scroll to position [25, 0]
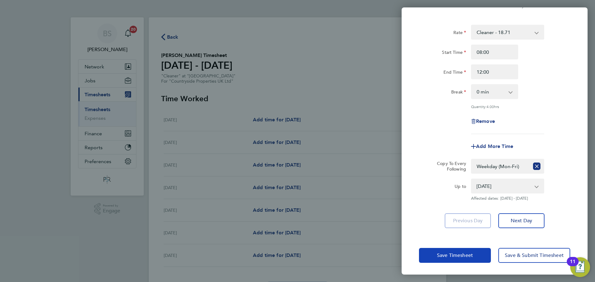
click at [451, 257] on span "Save Timesheet" at bounding box center [455, 256] width 36 height 6
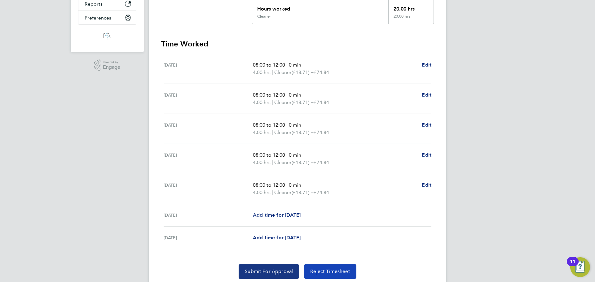
scroll to position [166, 0]
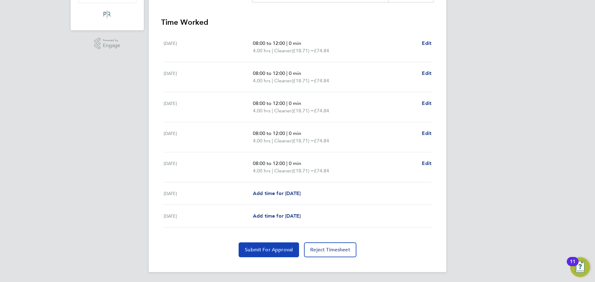
click at [285, 251] on span "Submit For Approval" at bounding box center [269, 250] width 48 height 6
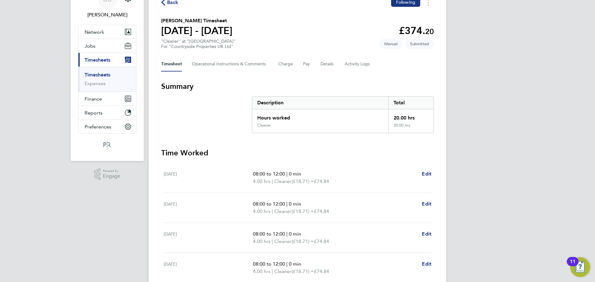
scroll to position [0, 0]
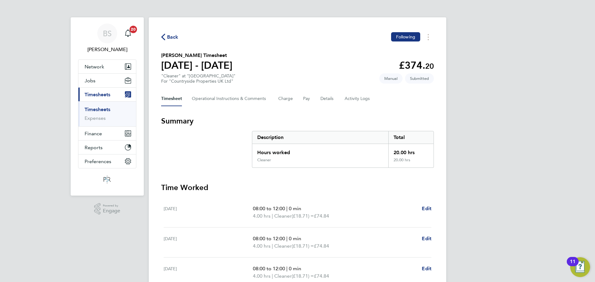
click at [171, 36] on span "Back" at bounding box center [172, 36] width 11 height 7
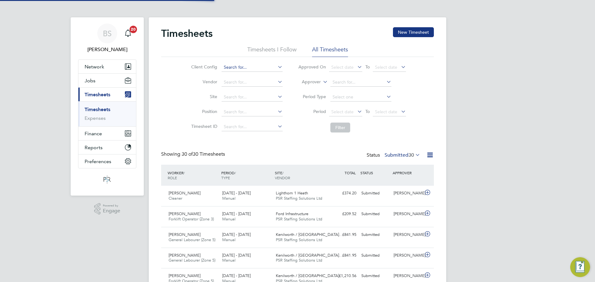
scroll to position [16, 54]
click at [322, 80] on icon at bounding box center [322, 80] width 0 height 6
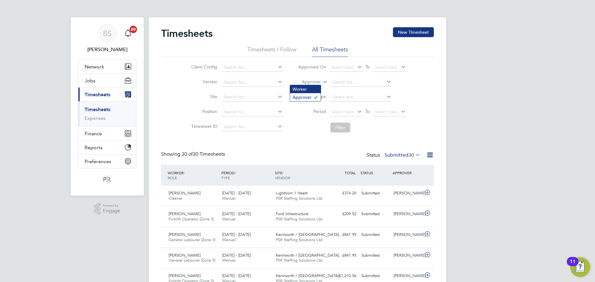
click at [312, 91] on li "Worker" at bounding box center [305, 89] width 31 height 8
click at [339, 84] on input at bounding box center [360, 82] width 61 height 9
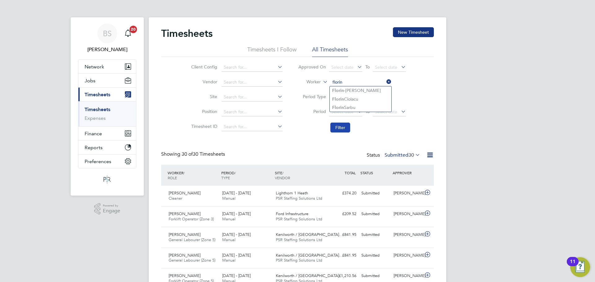
drag, startPoint x: 361, startPoint y: 107, endPoint x: 341, endPoint y: 125, distance: 26.1
click at [361, 107] on li "Florin Sarbu" at bounding box center [361, 108] width 62 height 8
type input "Florin Sarbu"
click at [343, 129] on button "Filter" at bounding box center [340, 128] width 20 height 10
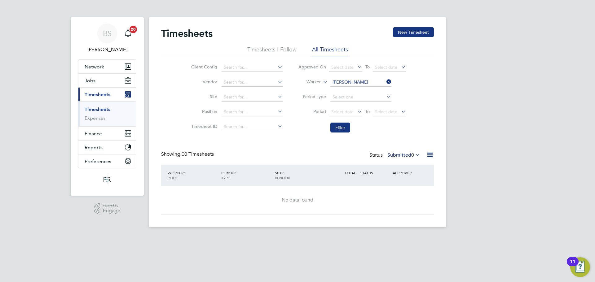
click at [401, 157] on label "Submitted 0" at bounding box center [403, 155] width 33 height 6
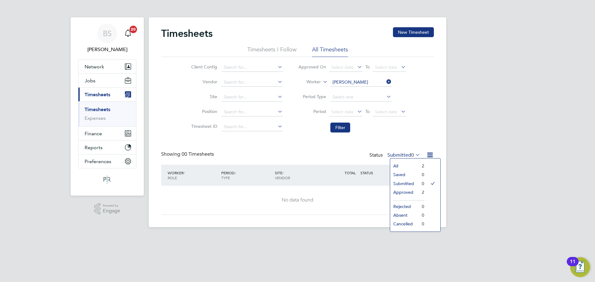
click at [406, 190] on li "Approved" at bounding box center [404, 192] width 29 height 9
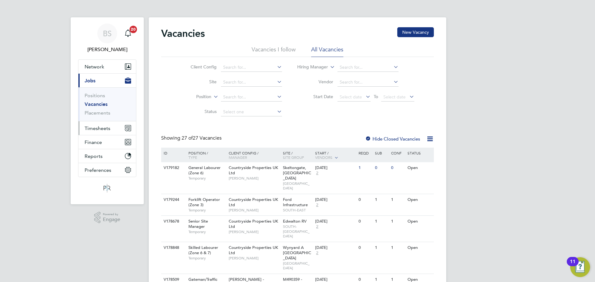
click at [101, 128] on span "Timesheets" at bounding box center [98, 129] width 26 height 6
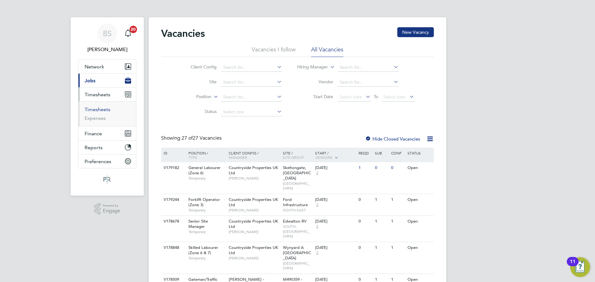
click at [100, 108] on link "Timesheets" at bounding box center [98, 110] width 26 height 6
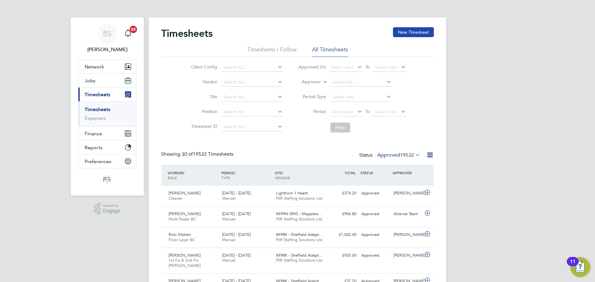
click at [414, 32] on button "New Timesheet" at bounding box center [413, 32] width 41 height 10
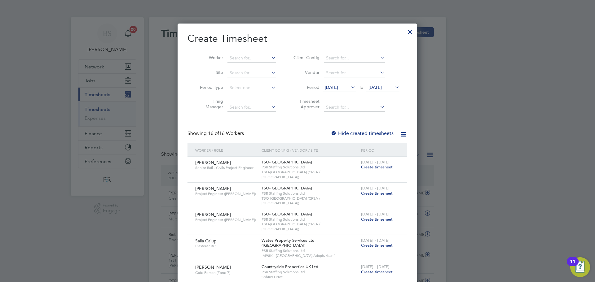
click at [338, 88] on span "[DATE]" at bounding box center [331, 88] width 13 height 6
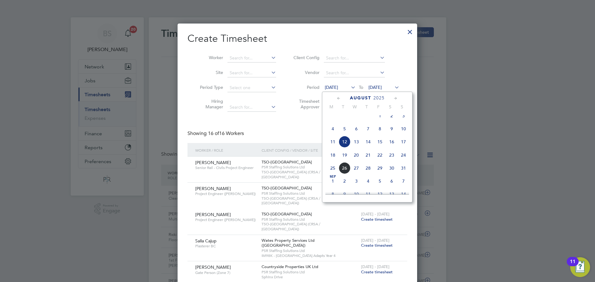
click at [335, 160] on span "18" at bounding box center [333, 155] width 12 height 12
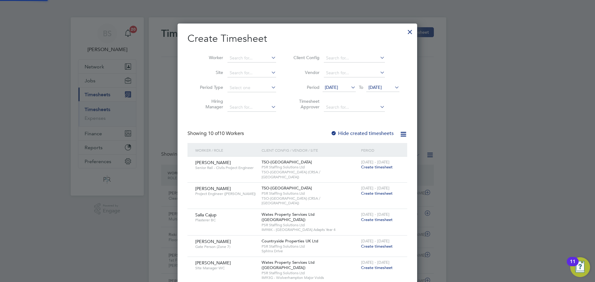
click at [385, 82] on li "Period [DATE] To [DATE]" at bounding box center [345, 88] width 123 height 15
click at [382, 86] on span "[DATE]" at bounding box center [375, 88] width 13 height 6
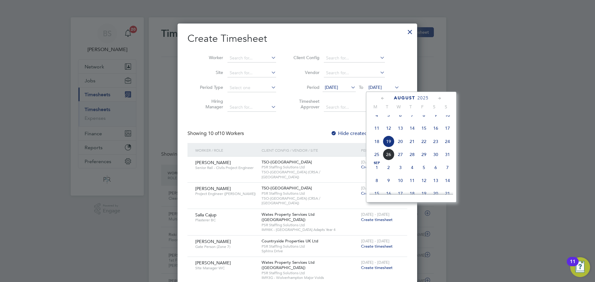
click at [447, 147] on span "24" at bounding box center [448, 142] width 12 height 12
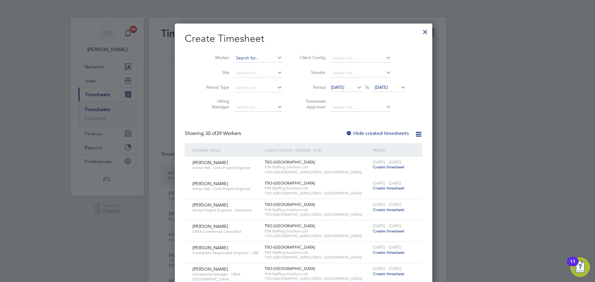
click at [234, 57] on input at bounding box center [258, 58] width 49 height 9
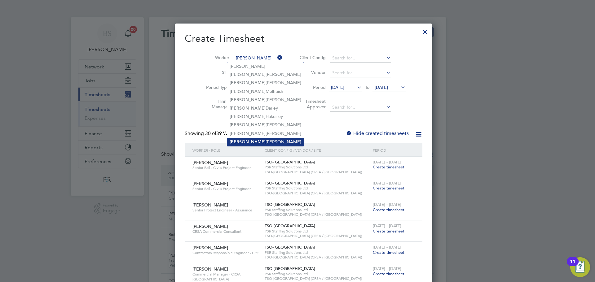
click at [248, 138] on li "[PERSON_NAME]" at bounding box center [265, 142] width 77 height 8
type input "[PERSON_NAME]"
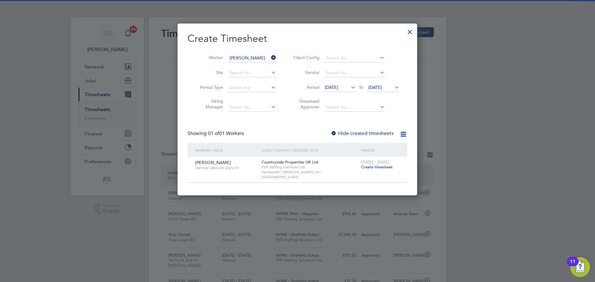
click at [372, 167] on span "Create timesheet" at bounding box center [377, 167] width 32 height 5
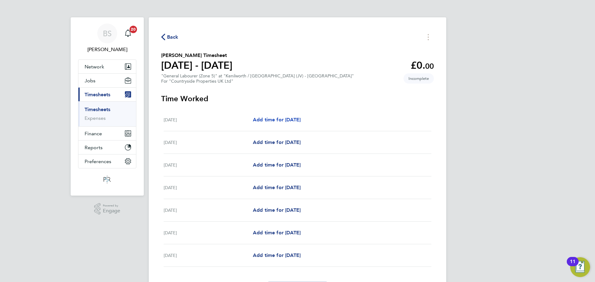
click at [270, 121] on span "Add time for [DATE]" at bounding box center [277, 120] width 48 height 6
select select "30"
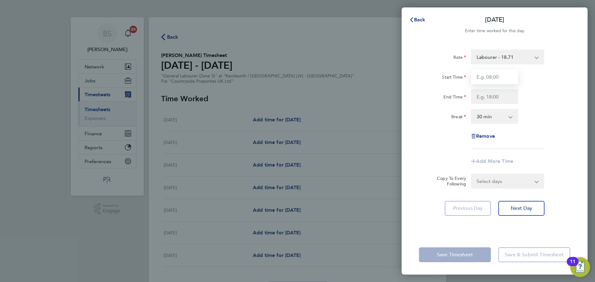
click at [493, 82] on input "Start Time" at bounding box center [494, 76] width 47 height 15
type input "07:30"
click at [489, 94] on input "End Time" at bounding box center [494, 96] width 47 height 15
type input "17:00"
click at [444, 138] on div "Rate Labourer - 18.71 Start Time 07:30 End Time 17:00 Break 0 min 15 min 30 min…" at bounding box center [494, 100] width 151 height 100
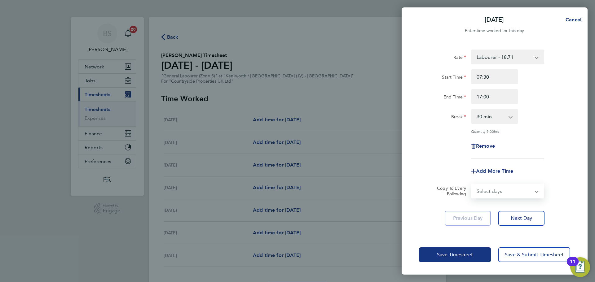
click at [496, 191] on select "Select days Day Weekday (Mon-Fri) Weekend (Sat-Sun) [DATE] [DATE] [DATE] [DATE]…" at bounding box center [504, 191] width 65 height 14
select select "WEEKDAY"
click at [472, 184] on select "Select days Day Weekday (Mon-Fri) Weekend (Sat-Sun) [DATE] [DATE] [DATE] [DATE]…" at bounding box center [504, 191] width 65 height 14
select select "[DATE]"
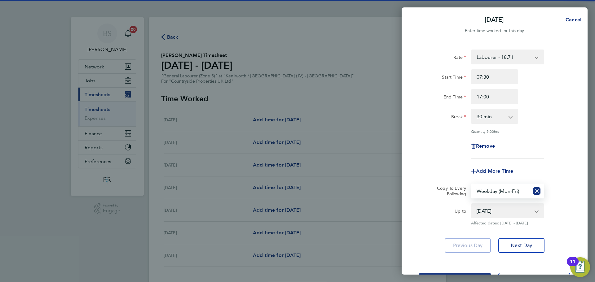
click at [429, 254] on div "Rate Labourer - 18.71 Start Time 07:30 End Time 17:00 Break 0 min 15 min 30 min…" at bounding box center [495, 151] width 186 height 219
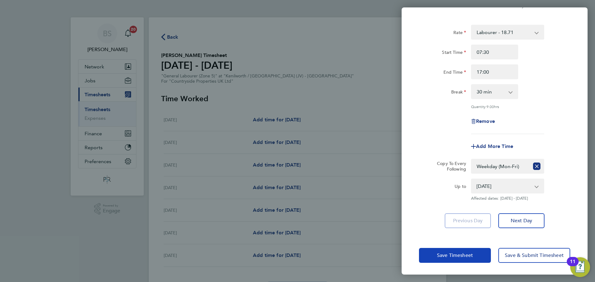
click at [449, 254] on span "Save Timesheet" at bounding box center [455, 256] width 36 height 6
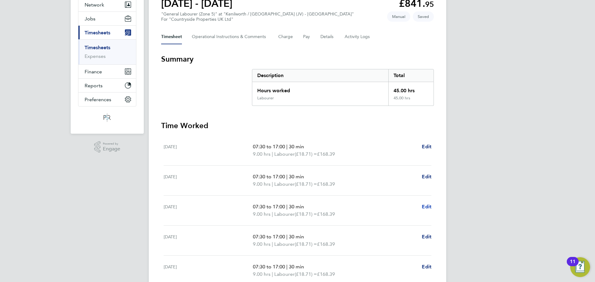
click at [426, 207] on span "Edit" at bounding box center [427, 207] width 10 height 6
select select "30"
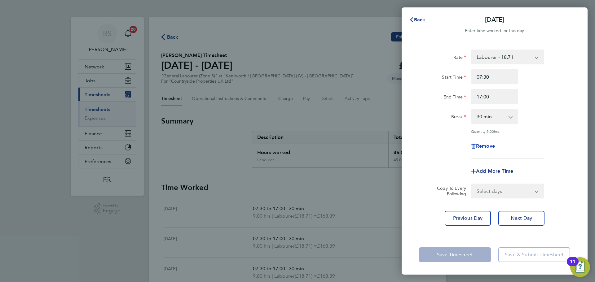
click at [487, 148] on span "Remove" at bounding box center [485, 146] width 19 height 6
select select "null"
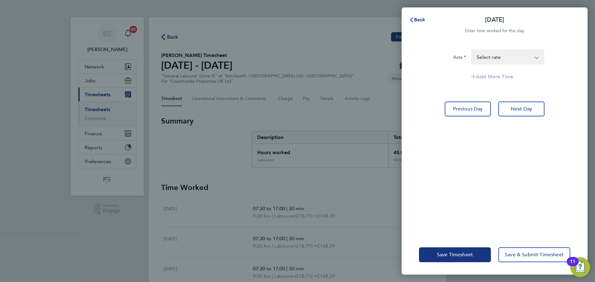
click at [461, 247] on div "Save Timesheet Save & Submit Timesheet" at bounding box center [495, 255] width 186 height 40
click at [461, 253] on span "Save Timesheet" at bounding box center [455, 255] width 36 height 6
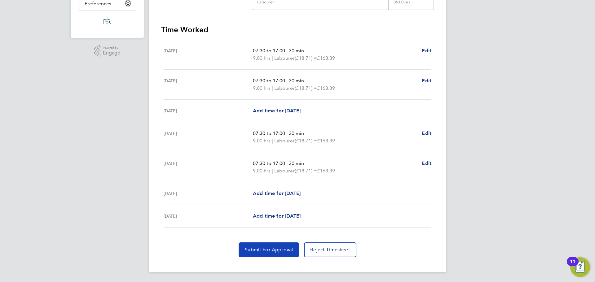
click at [269, 251] on span "Submit For Approval" at bounding box center [269, 250] width 48 height 6
